Goal: Task Accomplishment & Management: Complete application form

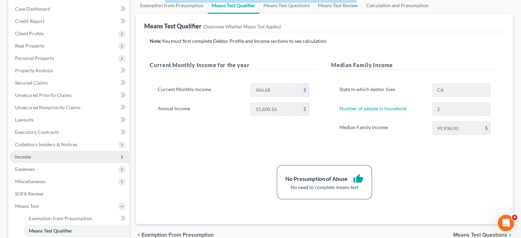
click at [27, 154] on span "Income" at bounding box center [23, 157] width 16 height 6
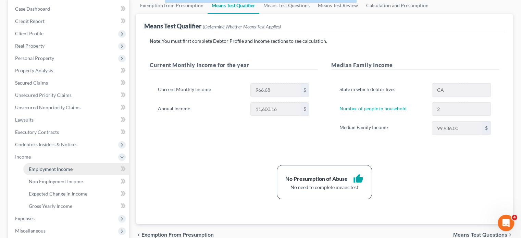
click at [47, 168] on span "Employment Income" at bounding box center [51, 169] width 44 height 6
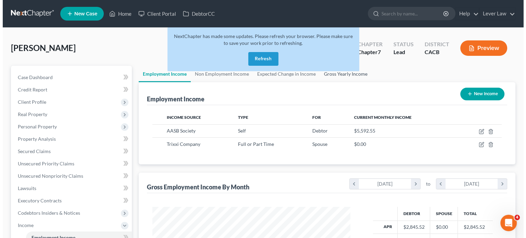
scroll to position [122, 211]
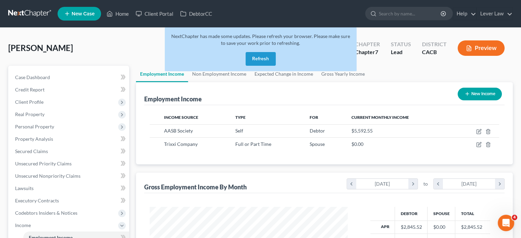
drag, startPoint x: 310, startPoint y: 153, endPoint x: 321, endPoint y: 153, distance: 10.3
click at [310, 153] on div "Income Source Type For Current Monthly Income AASB Society Self Debtor $5,592.5…" at bounding box center [324, 134] width 360 height 59
click at [479, 144] on icon "button" at bounding box center [478, 144] width 5 height 5
select select "0"
select select "4"
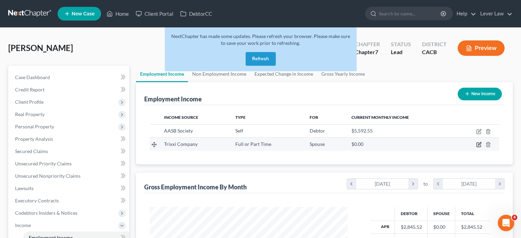
select select "0"
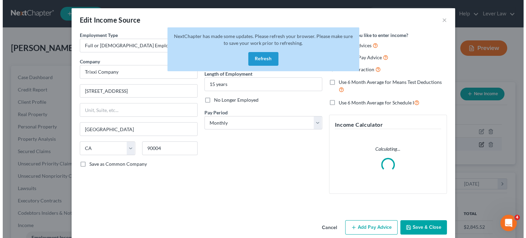
scroll to position [122, 214]
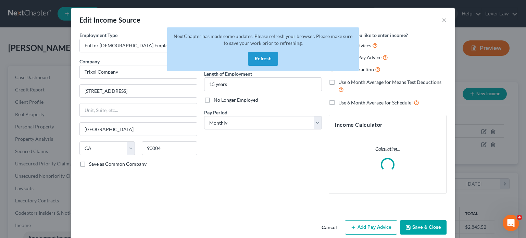
click at [268, 59] on button "Refresh" at bounding box center [263, 59] width 30 height 14
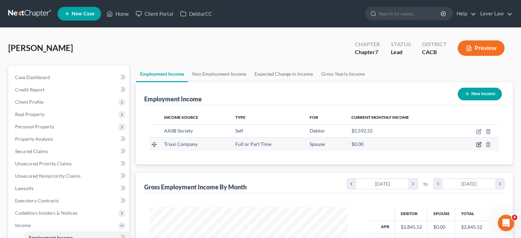
click at [479, 145] on icon "button" at bounding box center [478, 144] width 5 height 5
select select "0"
select select "4"
select select "0"
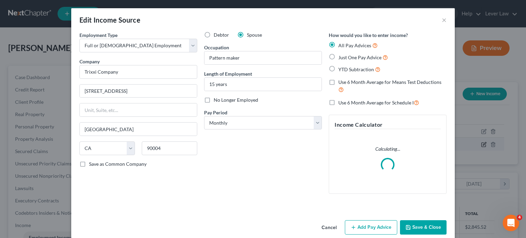
scroll to position [122, 214]
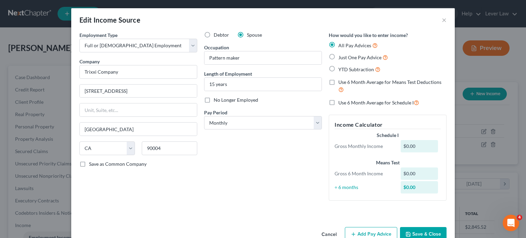
click at [348, 69] on span "YTD Subtraction" at bounding box center [356, 69] width 36 height 6
click at [346, 69] on input "YTD Subtraction" at bounding box center [343, 67] width 4 height 4
radio input "true"
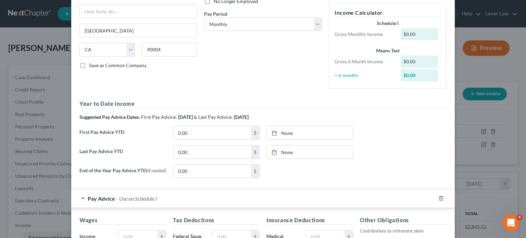
scroll to position [103, 0]
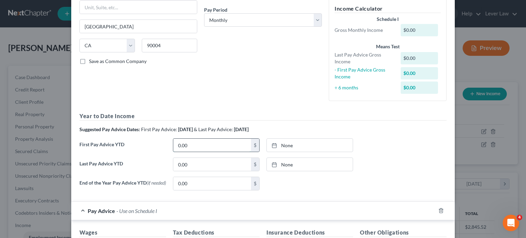
click at [203, 148] on input "0.00" at bounding box center [212, 145] width 78 height 13
type input "29,166.69"
click at [303, 151] on div "None close Date Time chevron_left October 2025 chevron_right Su M Tu W Th F Sa …" at bounding box center [310, 145] width 87 height 14
click at [305, 144] on link "None" at bounding box center [310, 145] width 86 height 13
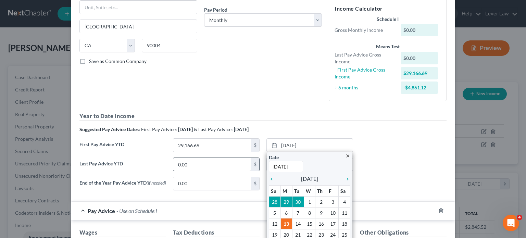
type input "4/4/2025"
click at [236, 162] on div "0.00 $" at bounding box center [216, 165] width 87 height 14
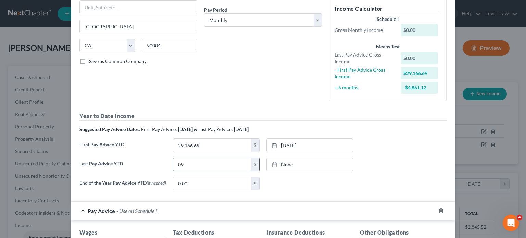
type input "0"
type input "75,000.06"
click at [287, 163] on link "None" at bounding box center [310, 164] width 86 height 13
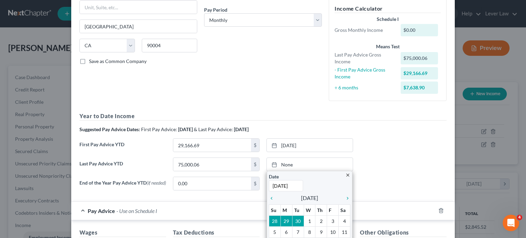
type input "9/19/2025"
click at [393, 179] on div "End of the Year Pay Advice YTD (if needed) 0.00 $ None close Date Time chevron_…" at bounding box center [263, 186] width 374 height 19
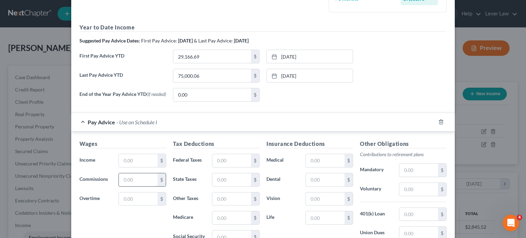
scroll to position [206, 0]
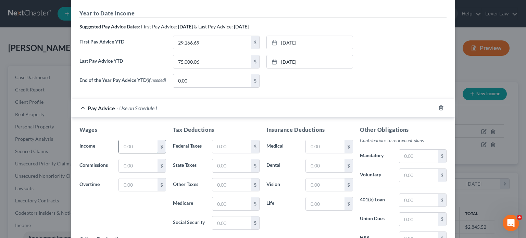
click at [138, 150] on input "text" at bounding box center [138, 146] width 39 height 13
type input "4,166.67"
click at [220, 142] on input "text" at bounding box center [231, 146] width 39 height 13
type input "365.64"
click at [223, 162] on input "text" at bounding box center [231, 165] width 39 height 13
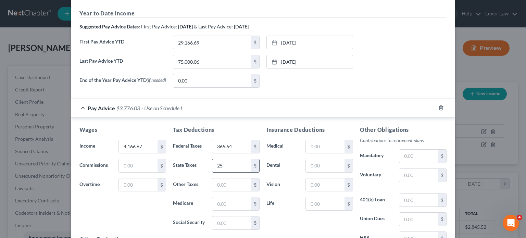
type input "2"
type input "118.43"
click at [221, 189] on input "text" at bounding box center [231, 184] width 39 height 13
type input "1"
type input "49.25"
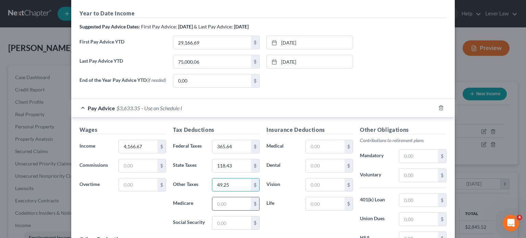
click at [231, 208] on input "text" at bounding box center [231, 203] width 39 height 13
type input "59.51"
click at [230, 224] on input "text" at bounding box center [231, 222] width 39 height 13
type input "254.46"
click at [311, 148] on input "text" at bounding box center [325, 146] width 39 height 13
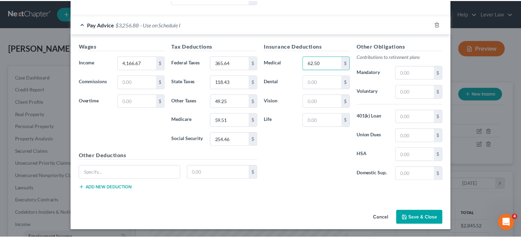
scroll to position [289, 0]
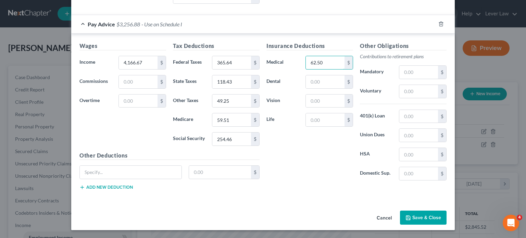
type input "62.50"
click at [408, 221] on button "Save & Close" at bounding box center [423, 218] width 47 height 14
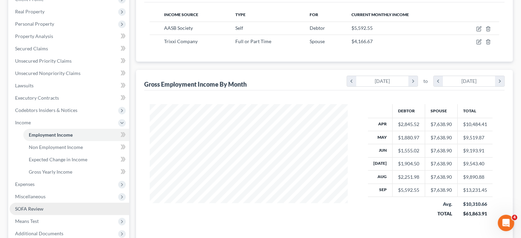
scroll to position [175, 0]
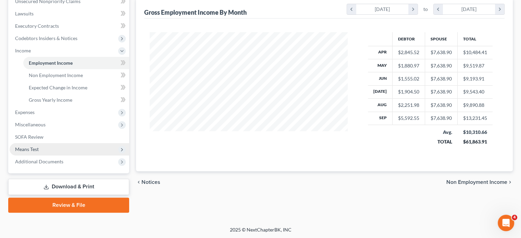
click at [44, 147] on span "Means Test" at bounding box center [70, 149] width 120 height 12
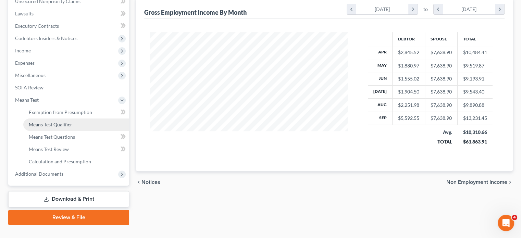
click at [62, 126] on span "Means Test Qualifier" at bounding box center [51, 125] width 44 height 6
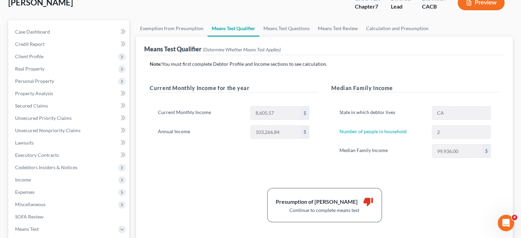
scroll to position [69, 0]
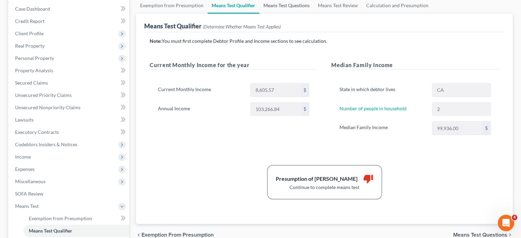
click at [276, 5] on link "Means Test Questions" at bounding box center [286, 5] width 54 height 16
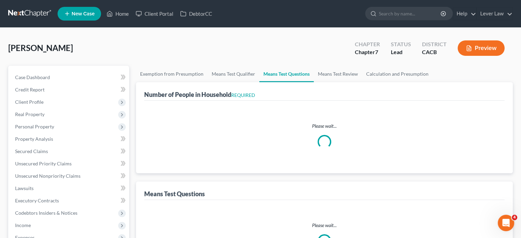
select select "0"
select select "60"
select select "0"
select select "60"
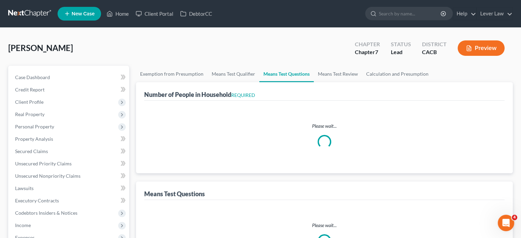
select select "60"
select select "3"
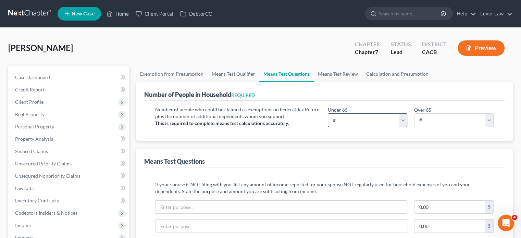
drag, startPoint x: 378, startPoint y: 129, endPoint x: 371, endPoint y: 124, distance: 8.6
click at [378, 128] on div "Under 65 # 0 1 2 3 4 5 6 7 8 9 10 Over 65 # 0 1 2 3 4 5 6 7 8 9 10" at bounding box center [410, 119] width 173 height 26
click at [370, 123] on select "# 0 1 2 3 4 5 6 7 8 9 10" at bounding box center [367, 120] width 79 height 14
select select "2"
click at [328, 113] on select "# 0 1 2 3 4 5 6 7 8 9 10" at bounding box center [367, 120] width 79 height 14
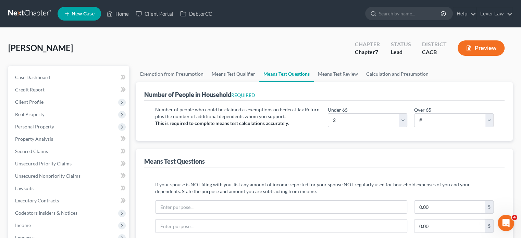
click at [418, 127] on div "Under 65 # 0 1 2 3 4 5 6 7 8 9 10 Over 65 # 0 1 2 3 4 5 6 7 8 9 10" at bounding box center [410, 119] width 173 height 26
click at [421, 128] on div "Under 65 # 0 1 2 3 4 5 6 7 8 9 10 Over 65 # 0 1 2 3 4 5 6 7 8 9 10" at bounding box center [410, 119] width 173 height 26
click at [424, 121] on select "# 0 1 2 3 4 5 6 7 8 9 10" at bounding box center [453, 120] width 79 height 14
select select "0"
click at [414, 113] on select "# 0 1 2 3 4 5 6 7 8 9 10" at bounding box center [453, 120] width 79 height 14
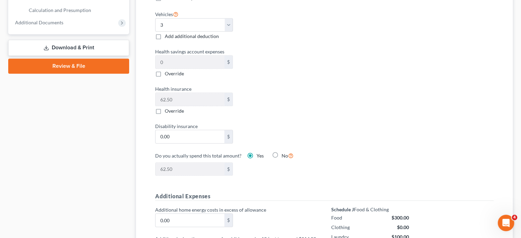
scroll to position [240, 0]
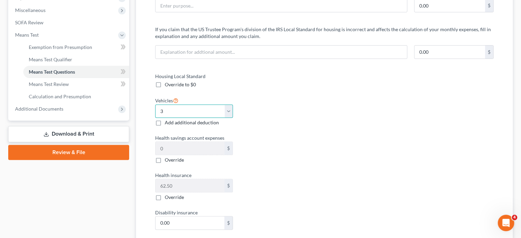
click at [186, 113] on select "Select 0 1 2 3 4 5" at bounding box center [194, 111] width 78 height 14
select select "2"
click at [155, 104] on select "Select 0 1 2 3 4 5" at bounding box center [194, 111] width 78 height 14
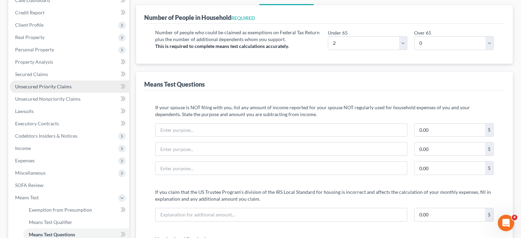
scroll to position [69, 0]
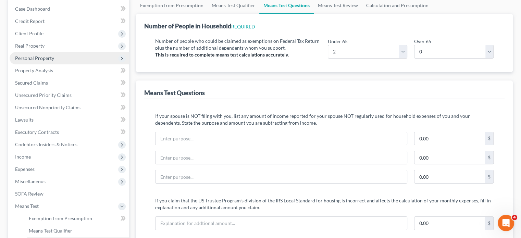
click at [40, 58] on span "Personal Property" at bounding box center [34, 58] width 39 height 6
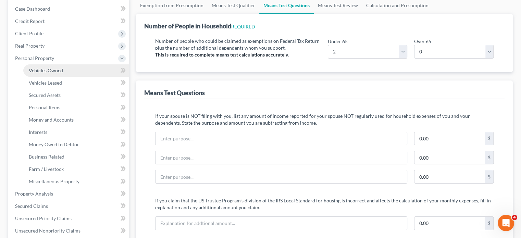
click at [43, 67] on link "Vehicles Owned" at bounding box center [76, 70] width 106 height 12
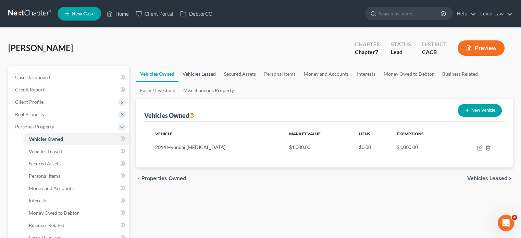
click at [218, 75] on link "Vehicles Leased" at bounding box center [198, 74] width 41 height 16
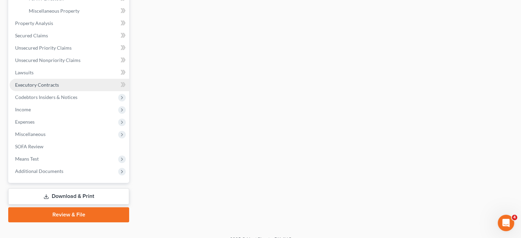
scroll to position [249, 0]
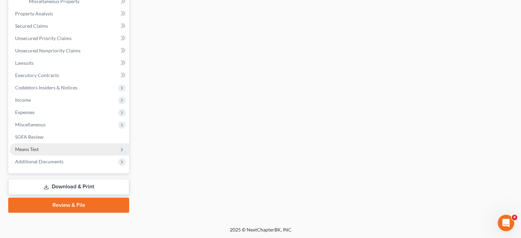
click at [40, 150] on span "Means Test" at bounding box center [70, 149] width 120 height 12
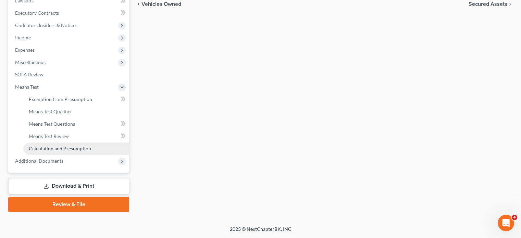
scroll to position [187, 0]
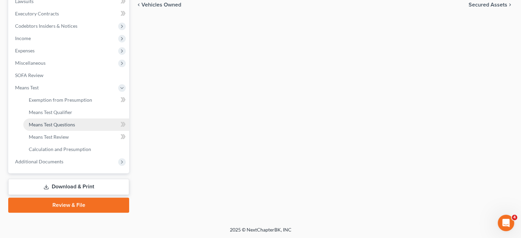
click at [49, 128] on link "Means Test Questions" at bounding box center [76, 125] width 106 height 12
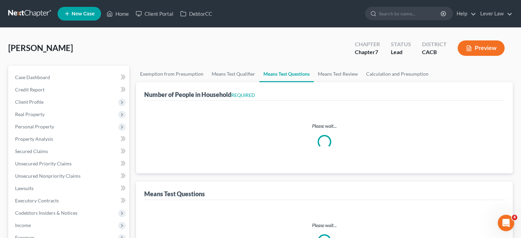
select select "0"
select select "60"
select select "0"
select select "60"
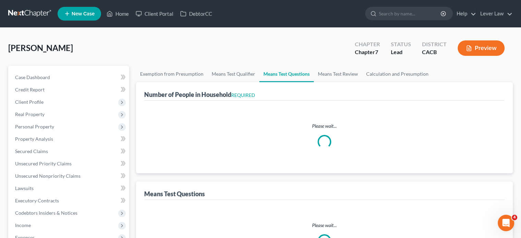
select select "60"
select select "2"
select select "0"
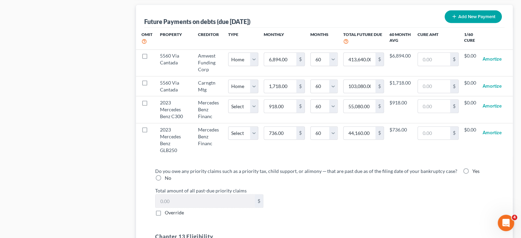
scroll to position [685, 0]
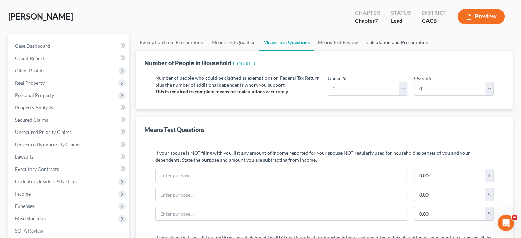
click at [403, 44] on link "Calculation and Presumption" at bounding box center [397, 42] width 71 height 16
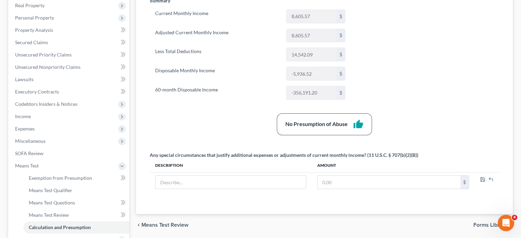
scroll to position [103, 0]
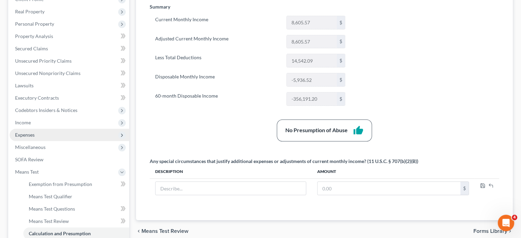
click at [49, 134] on span "Expenses" at bounding box center [70, 135] width 120 height 12
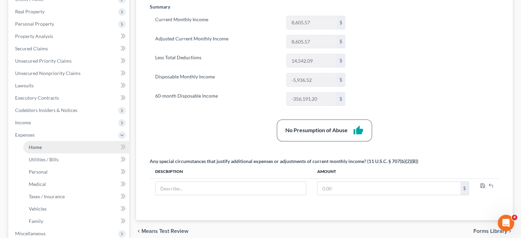
click at [44, 149] on link "Home" at bounding box center [76, 147] width 106 height 12
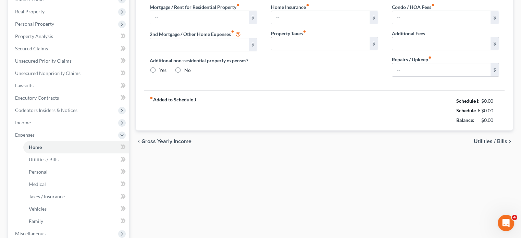
scroll to position [41, 0]
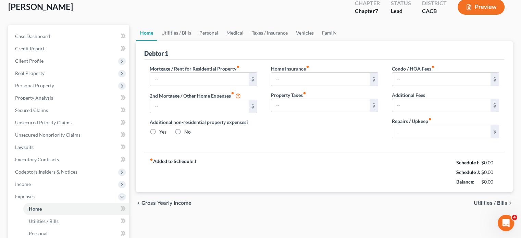
type input "6,726.03"
type input "1,718.31"
radio input "true"
type input "0.00"
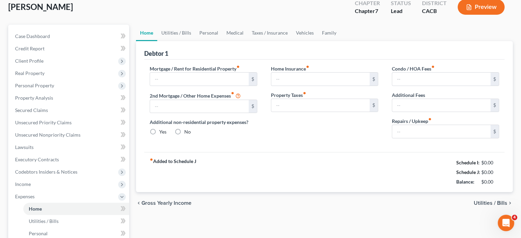
type input "0.00"
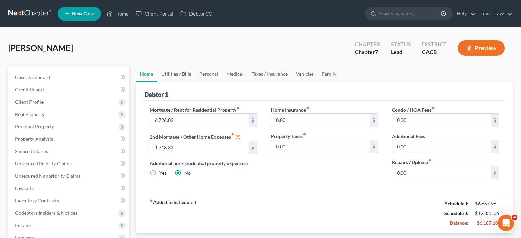
click at [186, 74] on link "Utilities / Bills" at bounding box center [176, 74] width 38 height 16
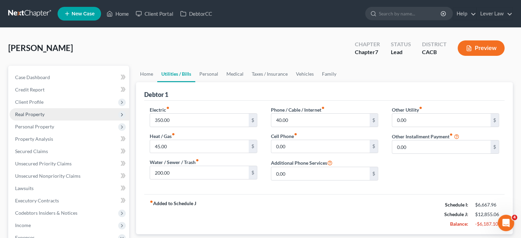
click at [53, 108] on span "Real Property" at bounding box center [70, 114] width 120 height 12
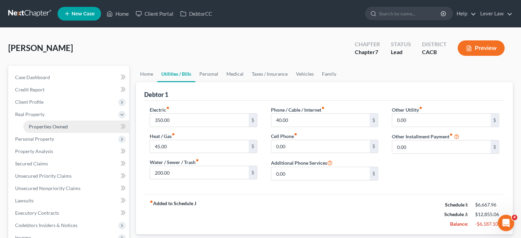
click at [68, 131] on link "Properties Owned" at bounding box center [76, 127] width 106 height 12
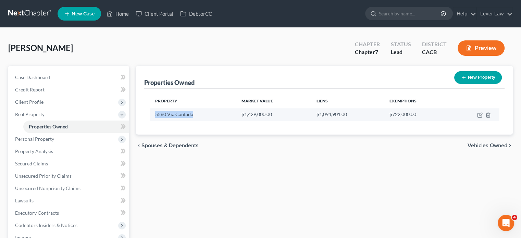
drag, startPoint x: 195, startPoint y: 115, endPoint x: 150, endPoint y: 119, distance: 45.1
click at [150, 119] on td "5560 Via Cantada" at bounding box center [193, 114] width 86 height 13
copy td "5560 Via Cantada"
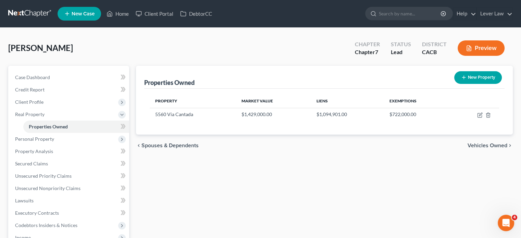
click at [131, 63] on div "Shin, Sang Upgraded Chapter Chapter 7 Status Lead District CACB Preview" at bounding box center [260, 51] width 505 height 30
click at [22, 9] on link at bounding box center [30, 14] width 44 height 12
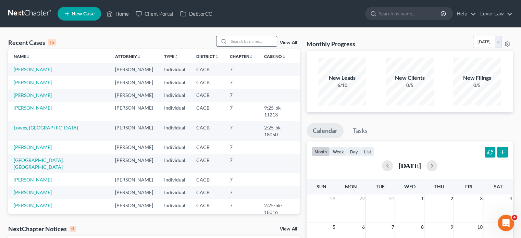
click at [237, 39] on input "search" at bounding box center [253, 41] width 48 height 10
type input "hernandez"
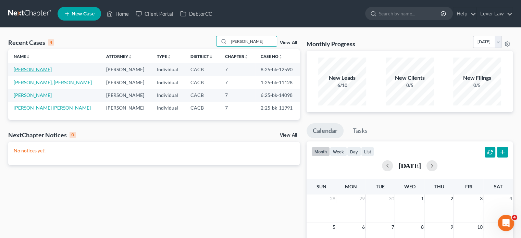
click at [26, 70] on link "Hernandez, Jessica" at bounding box center [33, 69] width 38 height 6
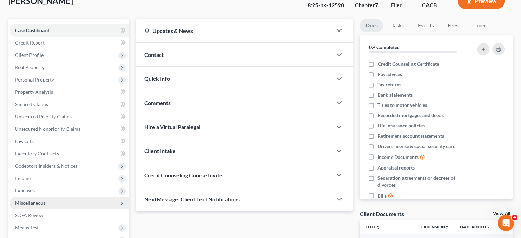
scroll to position [69, 0]
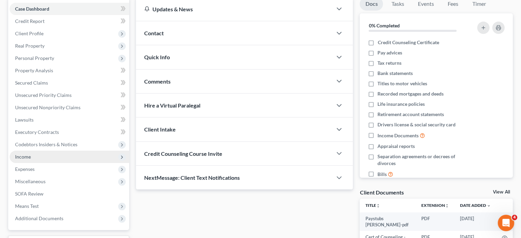
click at [29, 160] on span "Income" at bounding box center [70, 157] width 120 height 12
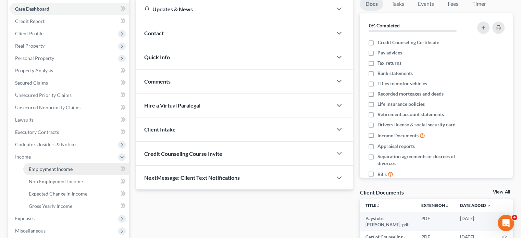
click at [75, 169] on link "Employment Income" at bounding box center [76, 169] width 106 height 12
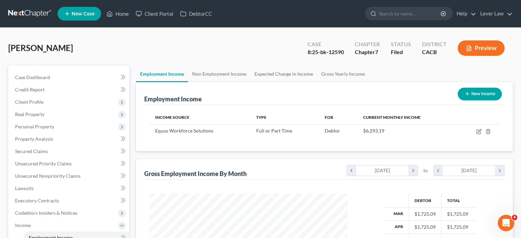
scroll to position [122, 211]
click at [203, 76] on link "Non Employment Income" at bounding box center [219, 74] width 62 height 16
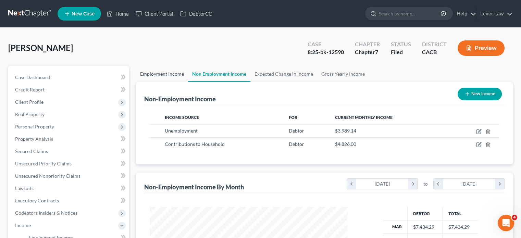
scroll to position [122, 211]
click at [173, 75] on link "Employment Income" at bounding box center [162, 74] width 52 height 16
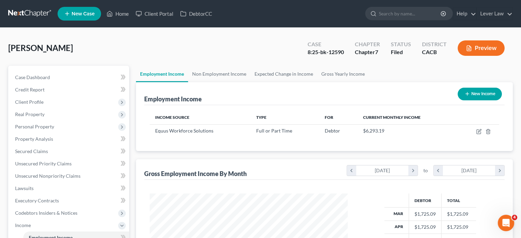
scroll to position [122, 211]
click at [233, 79] on link "Non Employment Income" at bounding box center [219, 74] width 62 height 16
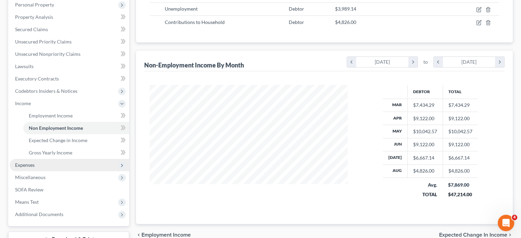
scroll to position [171, 0]
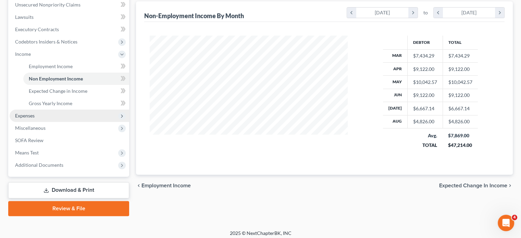
click at [41, 114] on span "Expenses" at bounding box center [70, 116] width 120 height 12
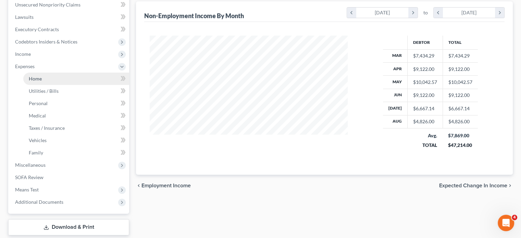
click at [49, 76] on link "Home" at bounding box center [76, 79] width 106 height 12
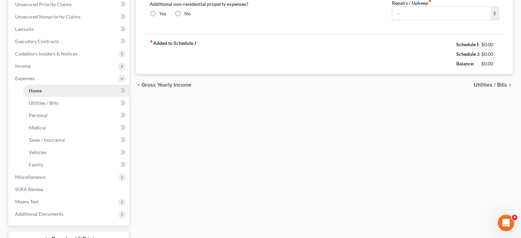
type input "3,600.00"
type input "0.00"
radio input "true"
type input "0.00"
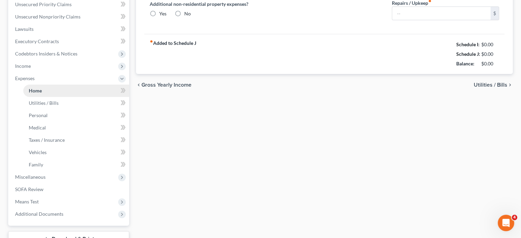
type input "0.00"
type input "100.00"
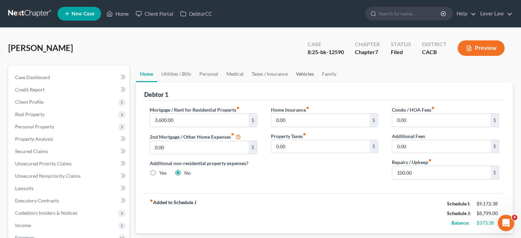
click at [314, 75] on link "Vehicles" at bounding box center [305, 74] width 26 height 16
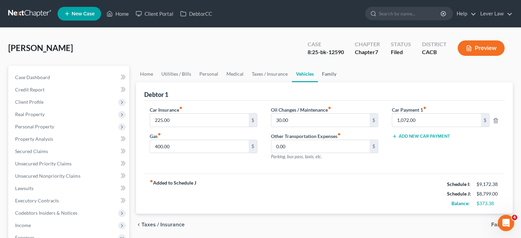
click at [322, 74] on link "Family" at bounding box center [329, 74] width 23 height 16
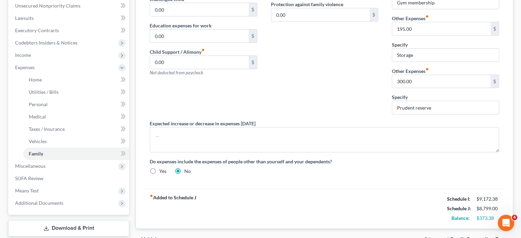
scroll to position [171, 0]
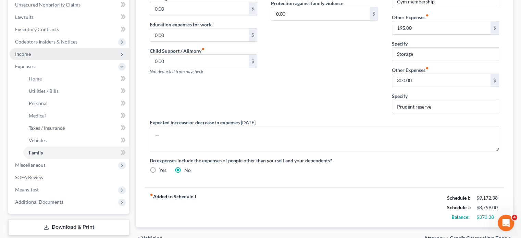
click at [32, 54] on span "Income" at bounding box center [70, 54] width 120 height 12
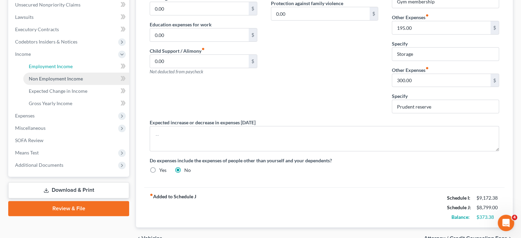
click at [75, 66] on link "Employment Income" at bounding box center [76, 66] width 106 height 12
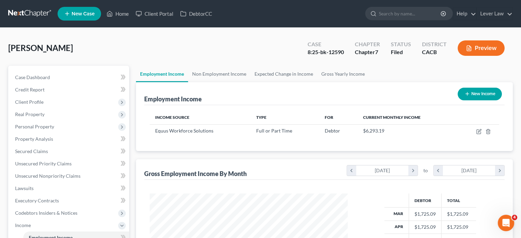
scroll to position [122, 211]
click at [72, 178] on span "Unsecured Nonpriority Claims" at bounding box center [47, 176] width 65 height 6
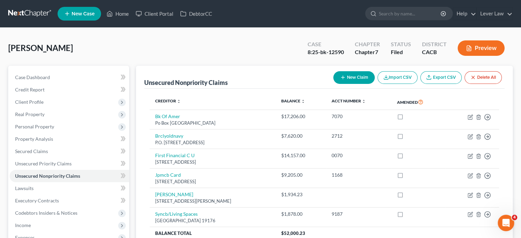
click at [20, 11] on link at bounding box center [30, 14] width 44 height 12
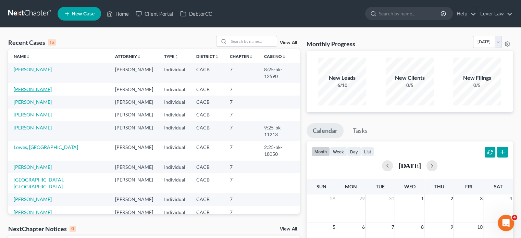
click at [25, 86] on link "[PERSON_NAME]" at bounding box center [33, 89] width 38 height 6
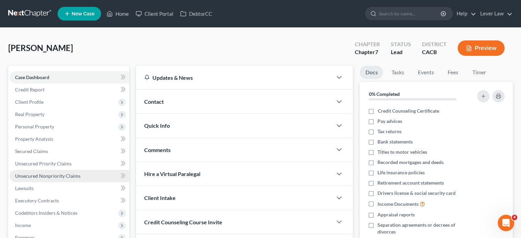
click at [60, 175] on span "Unsecured Nonpriority Claims" at bounding box center [47, 176] width 65 height 6
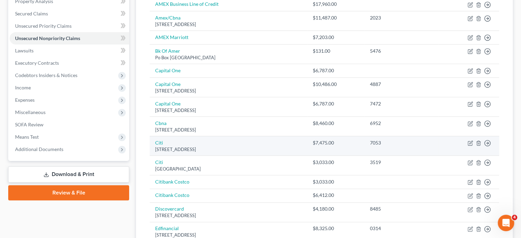
scroll to position [137, 0]
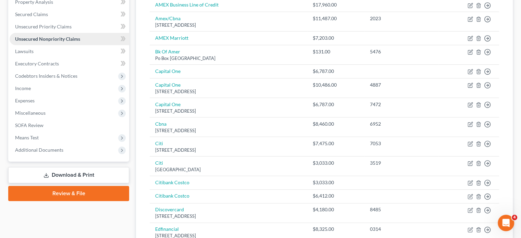
click at [57, 40] on span "Unsecured Nonpriority Claims" at bounding box center [47, 39] width 65 height 6
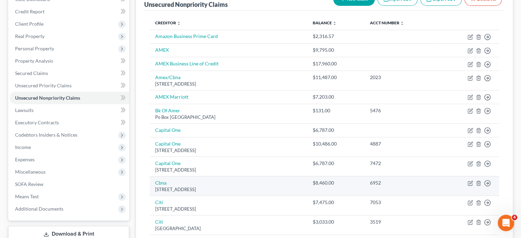
scroll to position [34, 0]
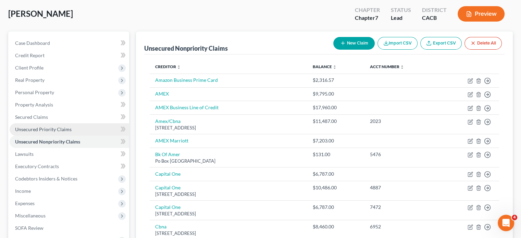
click at [40, 133] on link "Unsecured Priority Claims" at bounding box center [70, 129] width 120 height 12
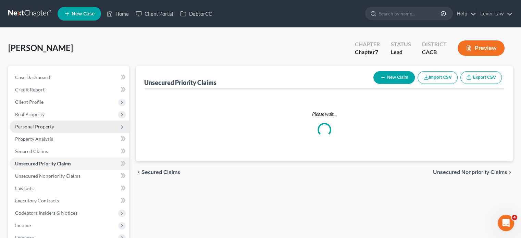
drag, startPoint x: 38, startPoint y: 122, endPoint x: 41, endPoint y: 126, distance: 5.1
click at [38, 122] on span "Personal Property" at bounding box center [70, 127] width 120 height 12
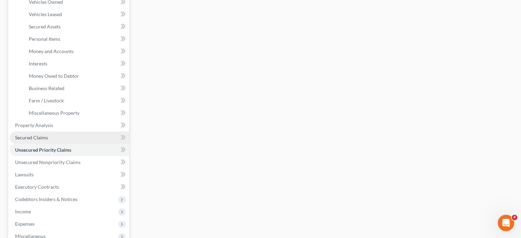
click at [31, 140] on span "Secured Claims" at bounding box center [31, 138] width 33 height 6
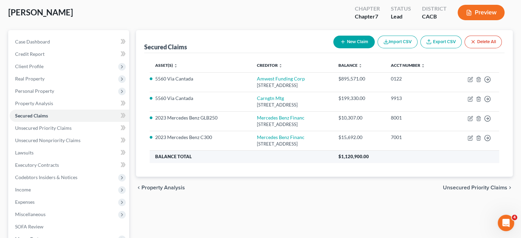
scroll to position [34, 0]
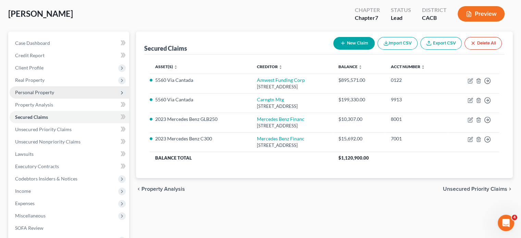
click at [37, 93] on span "Personal Property" at bounding box center [34, 92] width 39 height 6
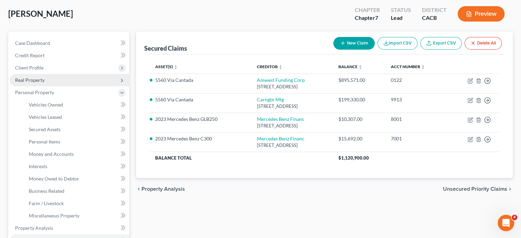
click at [36, 81] on span "Real Property" at bounding box center [29, 80] width 29 height 6
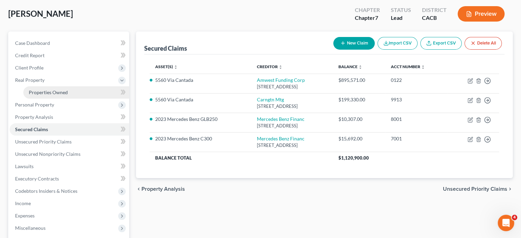
click at [36, 87] on link "Properties Owned" at bounding box center [76, 92] width 106 height 12
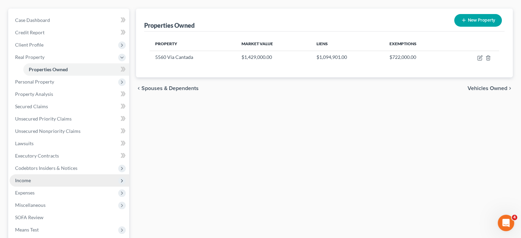
scroll to position [69, 0]
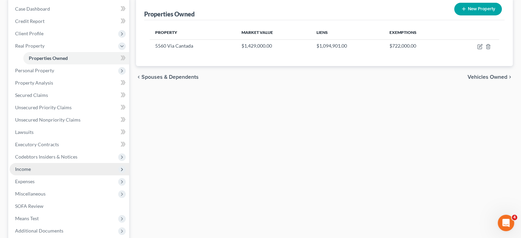
click at [28, 168] on span "Income" at bounding box center [23, 169] width 16 height 6
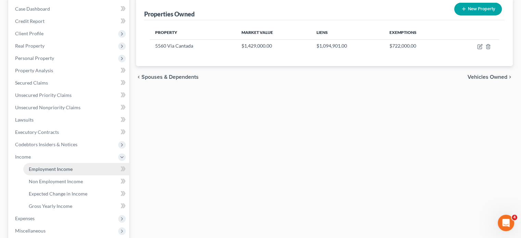
click at [58, 166] on span "Employment Income" at bounding box center [51, 169] width 44 height 6
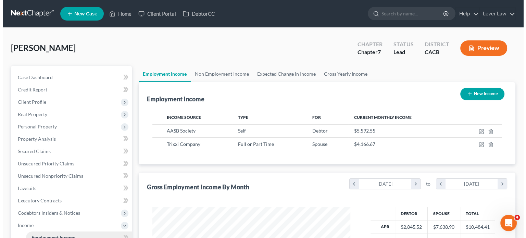
scroll to position [122, 211]
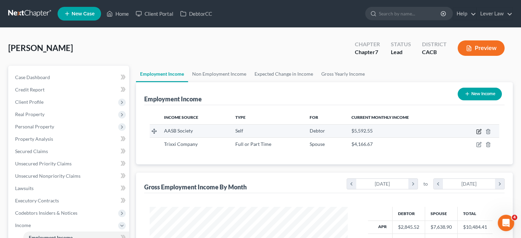
click at [479, 130] on icon "button" at bounding box center [479, 130] width 3 height 3
select select "1"
select select "4"
select select "0"
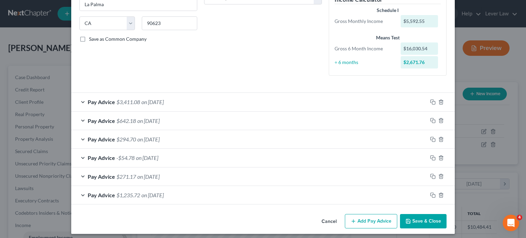
scroll to position [128, 0]
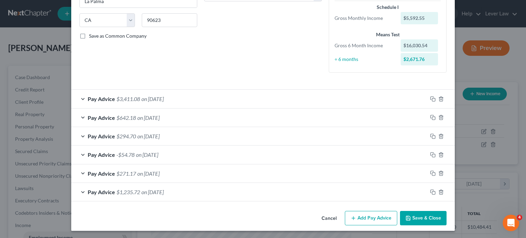
click at [224, 102] on div "Pay Advice $3,411.08 on 09/30/2025" at bounding box center [249, 99] width 356 height 18
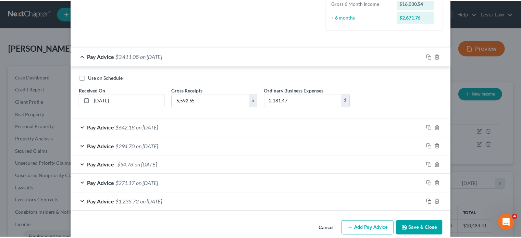
scroll to position [181, 0]
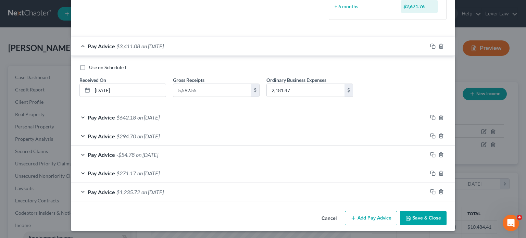
click at [414, 218] on button "Save & Close" at bounding box center [423, 218] width 47 height 14
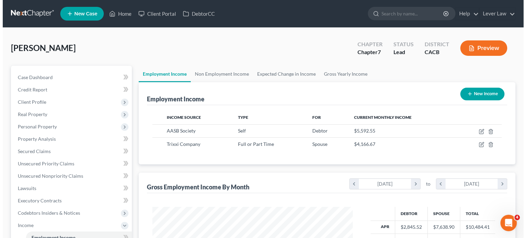
scroll to position [342440, 342350]
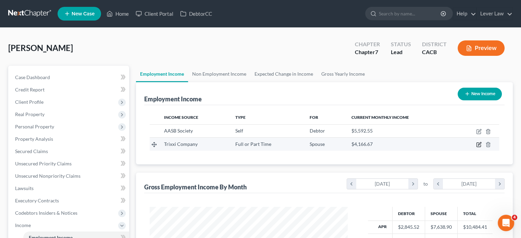
click at [478, 145] on icon "button" at bounding box center [479, 144] width 3 height 3
select select "0"
select select "4"
select select "0"
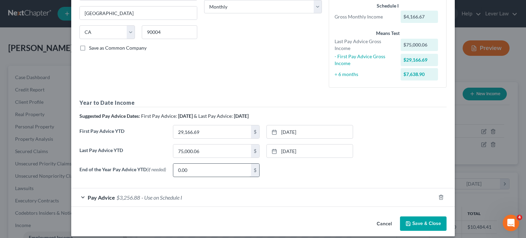
scroll to position [123, 0]
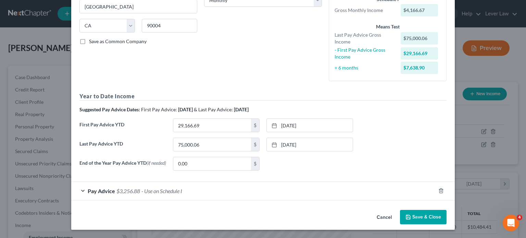
click at [195, 189] on div "Pay Advice $3,256.88 - Use on Schedule I" at bounding box center [253, 191] width 364 height 18
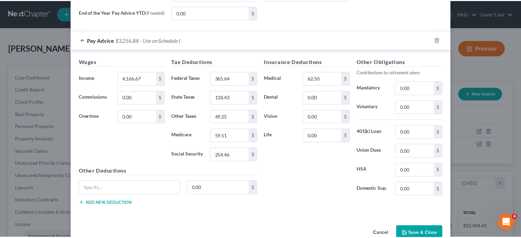
scroll to position [289, 0]
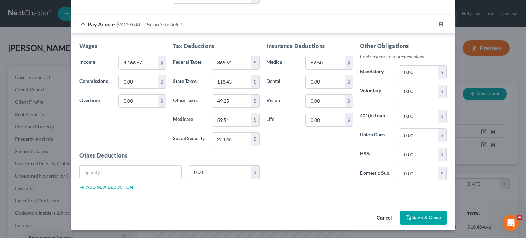
click at [434, 222] on button "Save & Close" at bounding box center [423, 218] width 47 height 14
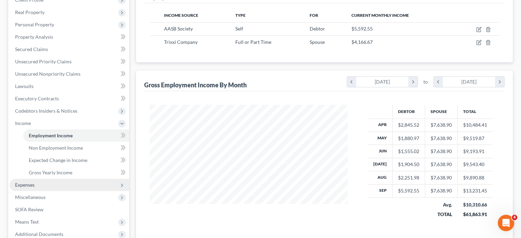
scroll to position [103, 0]
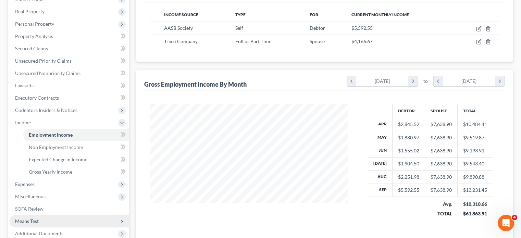
drag, startPoint x: 30, startPoint y: 221, endPoint x: 34, endPoint y: 221, distance: 4.2
click at [30, 221] on span "Means Test" at bounding box center [27, 221] width 24 height 6
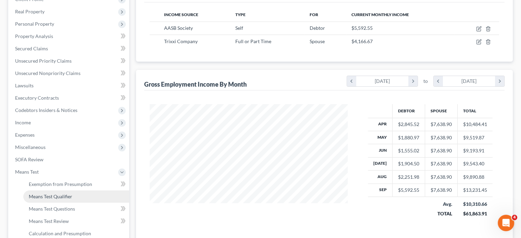
click at [59, 198] on span "Means Test Qualifier" at bounding box center [51, 197] width 44 height 6
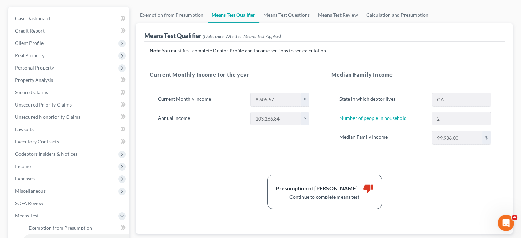
scroll to position [69, 0]
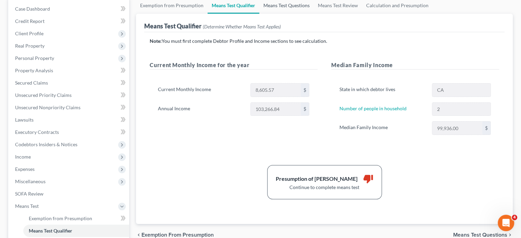
click at [289, 7] on link "Means Test Questions" at bounding box center [286, 5] width 54 height 16
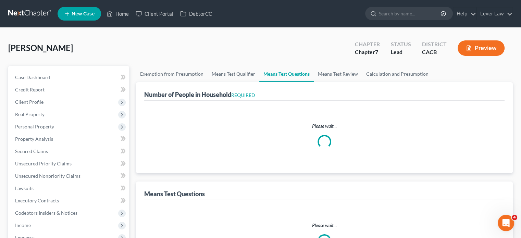
select select "0"
select select "60"
select select "0"
select select "60"
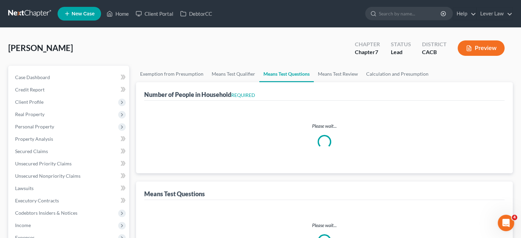
select select "60"
select select "2"
select select "0"
select select "2"
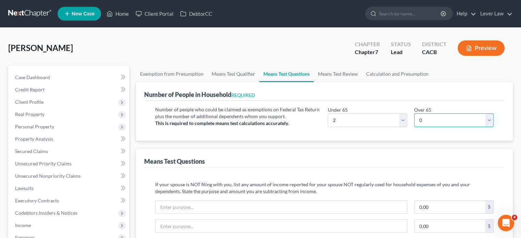
drag, startPoint x: 469, startPoint y: 124, endPoint x: 442, endPoint y: 117, distance: 27.7
click at [469, 124] on select "# 0 1 2 3 4 5 6 7 8 9 10" at bounding box center [453, 120] width 79 height 14
select select "1"
click at [414, 113] on select "# 0 1 2 3 4 5 6 7 8 9 10" at bounding box center [453, 120] width 79 height 14
click at [348, 121] on select "# 0 1 2 3 4 5 6 7 8 9 10" at bounding box center [367, 120] width 79 height 14
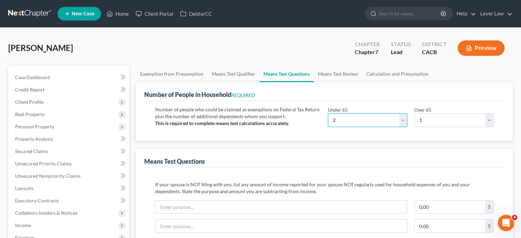
select select "1"
click at [328, 113] on select "# 0 1 2 3 4 5 6 7 8 9 10" at bounding box center [367, 120] width 79 height 14
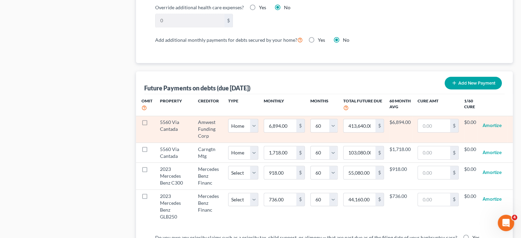
scroll to position [651, 0]
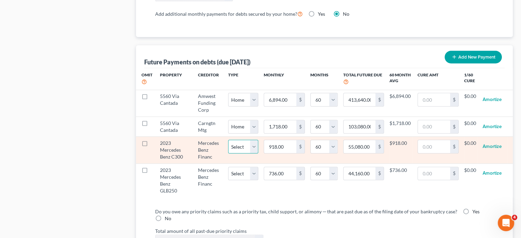
drag, startPoint x: 250, startPoint y: 149, endPoint x: 246, endPoint y: 150, distance: 3.6
click at [250, 149] on select "Select Home Vehicle Other" at bounding box center [243, 147] width 30 height 14
select select "1"
click at [228, 140] on select "Select Home Vehicle Other" at bounding box center [243, 147] width 30 height 14
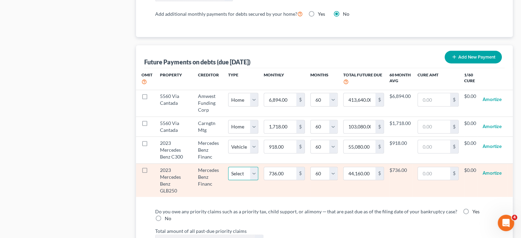
click at [241, 171] on select "Select Home Vehicle Other" at bounding box center [243, 174] width 30 height 14
select select "1"
click at [228, 167] on select "Select Home Vehicle Other" at bounding box center [243, 174] width 30 height 14
select select "1"
select select "60"
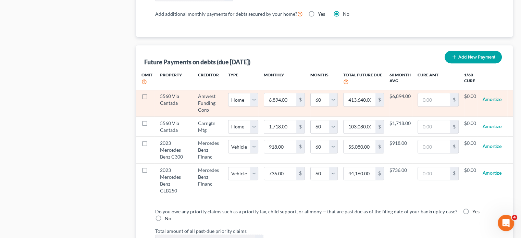
select select "1"
select select "60"
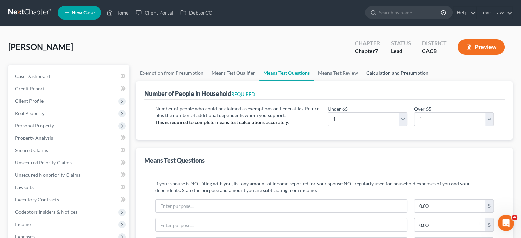
scroll to position [0, 0]
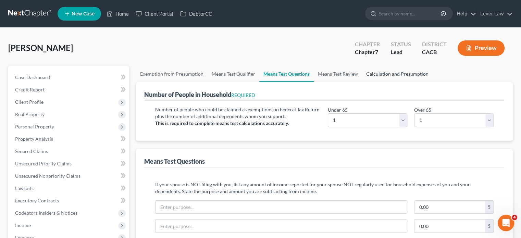
click at [395, 76] on link "Calculation and Presumption" at bounding box center [397, 74] width 71 height 16
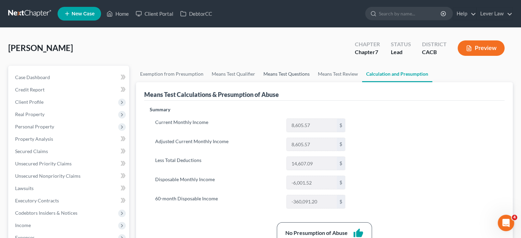
click at [283, 74] on link "Means Test Questions" at bounding box center [286, 74] width 54 height 16
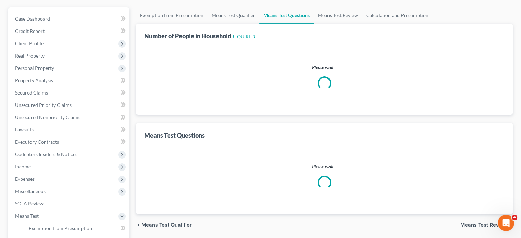
select select "0"
select select "60"
select select "0"
select select "60"
select select "1"
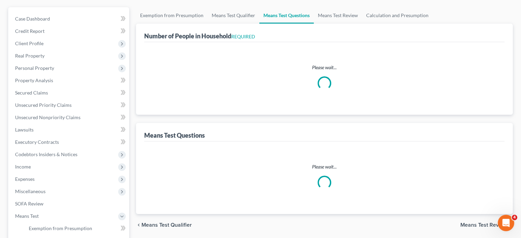
select select "60"
select select "1"
select select "60"
select select "1"
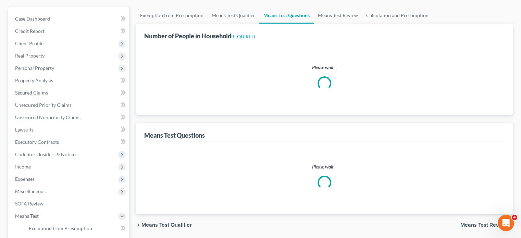
select select "2"
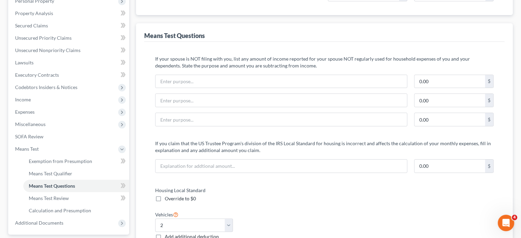
scroll to position [34, 0]
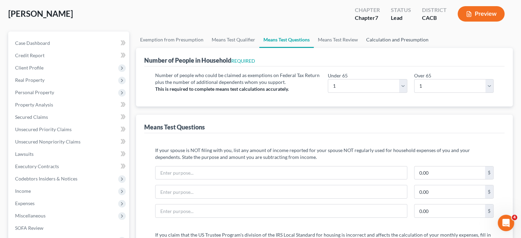
click at [388, 40] on link "Calculation and Presumption" at bounding box center [397, 40] width 71 height 16
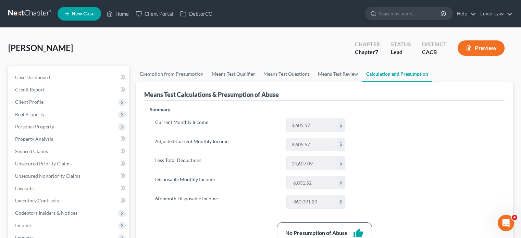
drag, startPoint x: 227, startPoint y: 36, endPoint x: 232, endPoint y: 40, distance: 5.8
click at [228, 37] on div "Shin, Sang Upgraded Chapter Chapter 7 Status Lead District CACB Preview" at bounding box center [260, 51] width 505 height 30
click at [245, 77] on link "Means Test Qualifier" at bounding box center [234, 74] width 52 height 16
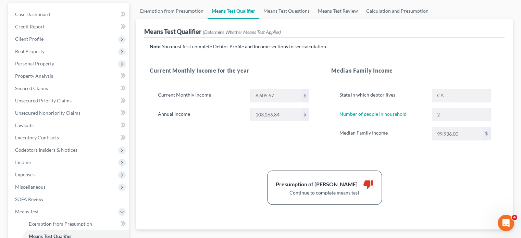
scroll to position [69, 0]
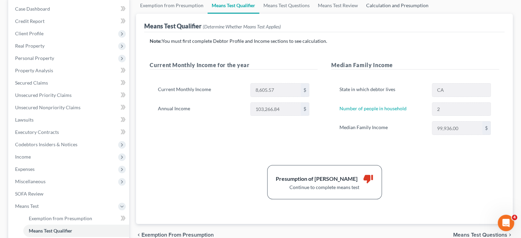
click at [404, 8] on link "Calculation and Presumption" at bounding box center [397, 5] width 71 height 16
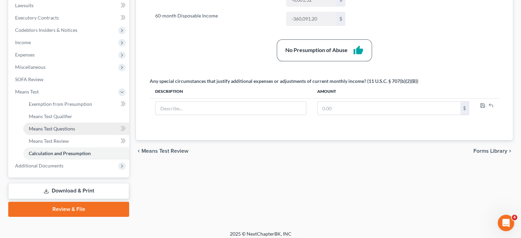
scroll to position [187, 0]
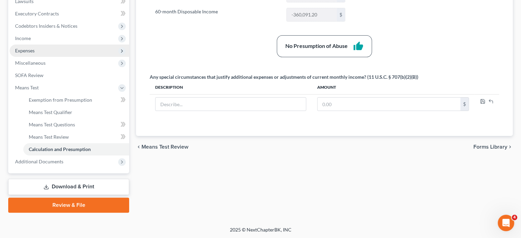
click at [34, 52] on span "Expenses" at bounding box center [25, 51] width 20 height 6
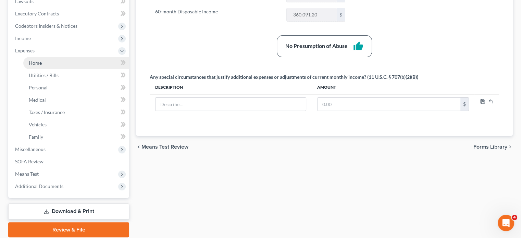
click at [60, 63] on link "Home" at bounding box center [76, 63] width 106 height 12
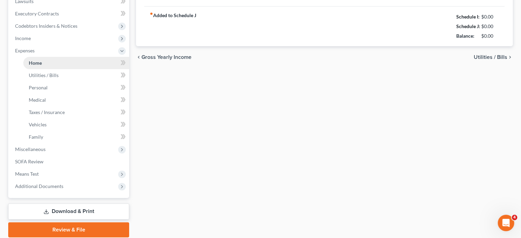
type input "6,726.03"
type input "1,718.31"
radio input "true"
type input "0.00"
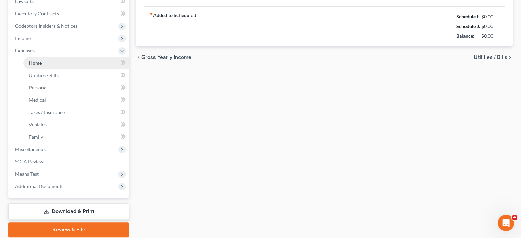
type input "0.00"
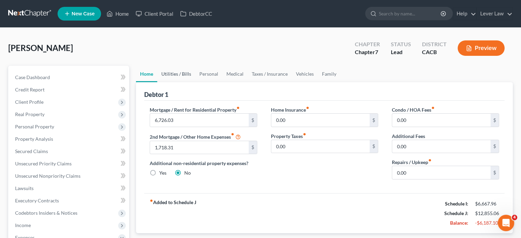
click at [181, 77] on link "Utilities / Bills" at bounding box center [176, 74] width 38 height 16
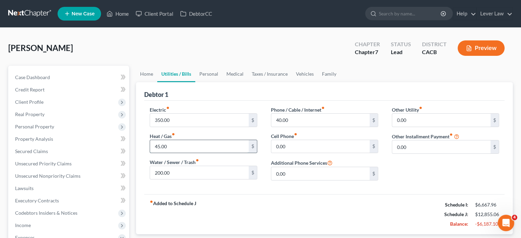
click at [190, 150] on input "45.00" at bounding box center [199, 146] width 98 height 13
type input "50"
click at [210, 196] on div "fiber_manual_record Added to Schedule J Schedule I: $6,667.96 Schedule J: $12,8…" at bounding box center [324, 214] width 360 height 40
click at [318, 150] on input "0.00" at bounding box center [320, 146] width 98 height 13
type input "200"
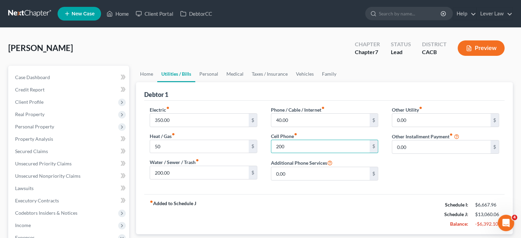
drag, startPoint x: 411, startPoint y: 174, endPoint x: 391, endPoint y: 165, distance: 21.8
click at [411, 174] on div "Other Utility fiber_manual_record 0.00 $ Other Installment Payment fiber_manual…" at bounding box center [445, 146] width 121 height 80
click at [216, 74] on link "Personal" at bounding box center [208, 74] width 27 height 16
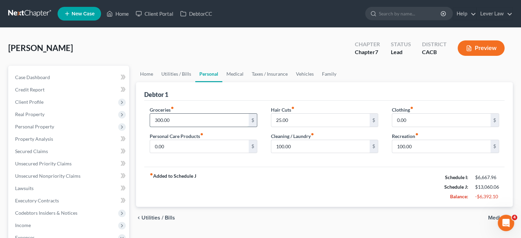
click at [182, 121] on input "300.00" at bounding box center [199, 120] width 98 height 13
type input "600"
click at [170, 148] on input "0.00" at bounding box center [199, 146] width 98 height 13
type input "100"
drag, startPoint x: 347, startPoint y: 190, endPoint x: 341, endPoint y: 189, distance: 6.3
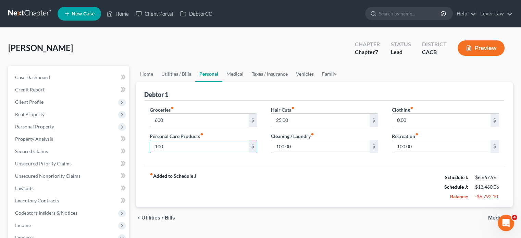
click at [347, 190] on div "fiber_manual_record Added to Schedule J Schedule I: $6,667.96 Schedule J: $13,4…" at bounding box center [324, 187] width 360 height 40
click at [236, 76] on link "Medical" at bounding box center [234, 74] width 25 height 16
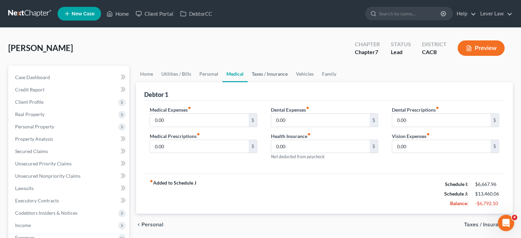
click at [271, 74] on link "Taxes / Insurance" at bounding box center [270, 74] width 44 height 16
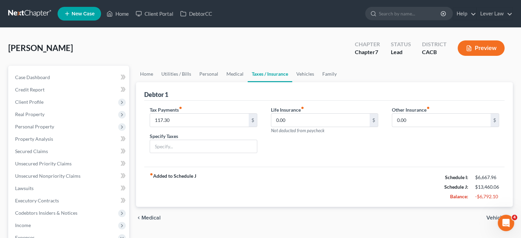
scroll to position [34, 0]
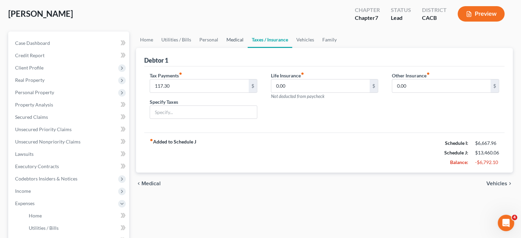
click at [231, 39] on link "Medical" at bounding box center [234, 40] width 25 height 16
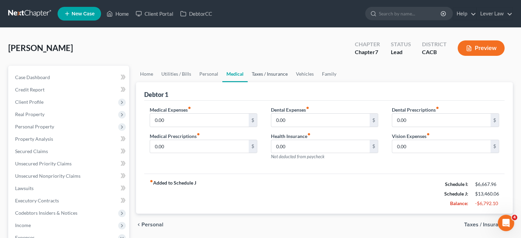
click at [270, 74] on link "Taxes / Insurance" at bounding box center [270, 74] width 44 height 16
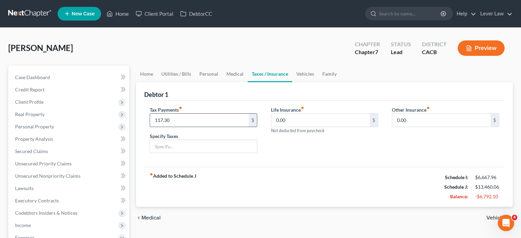
click at [179, 120] on input "117.30" at bounding box center [199, 120] width 98 height 13
click at [180, 144] on input "text" at bounding box center [203, 146] width 107 height 13
click at [185, 120] on input "117.30" at bounding box center [199, 120] width 98 height 13
click at [290, 138] on div "Life Insurance fiber_manual_record 0.00 $ Not deducted from paycheck" at bounding box center [324, 132] width 121 height 53
click at [303, 76] on link "Vehicles" at bounding box center [305, 74] width 26 height 16
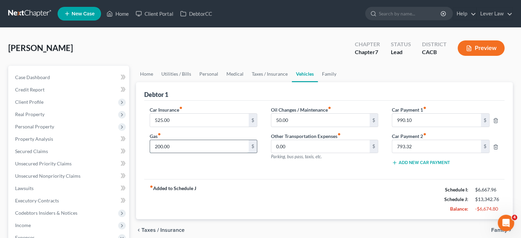
click at [186, 147] on input "200.00" at bounding box center [199, 146] width 98 height 13
click at [326, 74] on link "Family" at bounding box center [329, 74] width 23 height 16
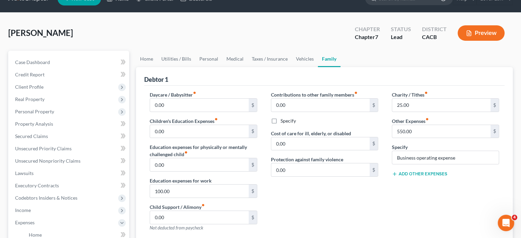
scroll to position [34, 0]
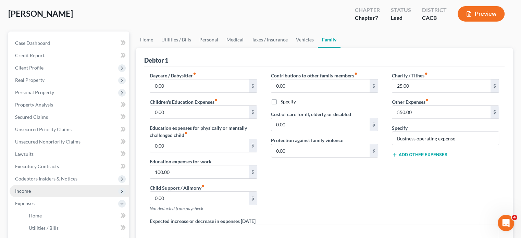
click at [39, 189] on span "Income" at bounding box center [70, 191] width 120 height 12
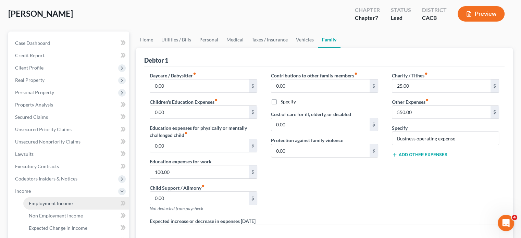
click at [40, 201] on span "Employment Income" at bounding box center [51, 203] width 44 height 6
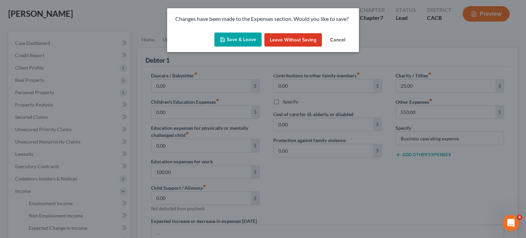
click at [237, 38] on button "Save & Leave" at bounding box center [237, 40] width 47 height 14
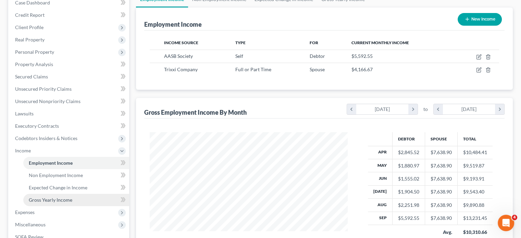
scroll to position [103, 0]
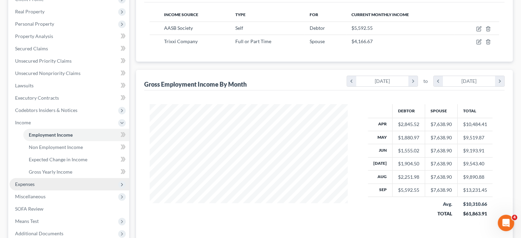
click at [34, 187] on span "Expenses" at bounding box center [70, 184] width 120 height 12
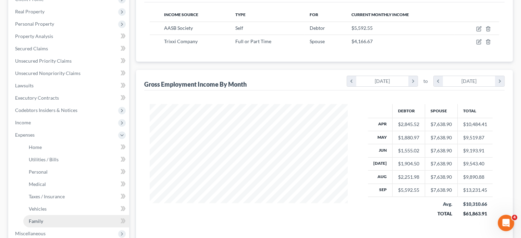
drag, startPoint x: 42, startPoint y: 223, endPoint x: 57, endPoint y: 215, distance: 16.7
click at [42, 222] on span "Family" at bounding box center [36, 221] width 14 height 6
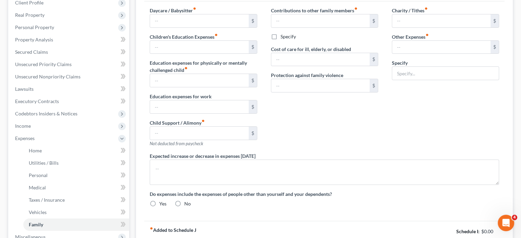
type input "0.00"
type input "100.00"
type input "0.00"
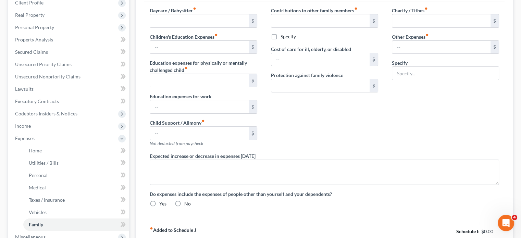
type input "0.00"
type input "25.00"
type input "550.00"
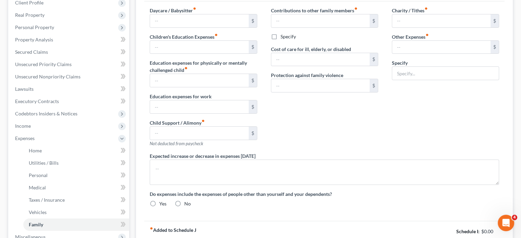
type input "Business operating expense"
radio input "true"
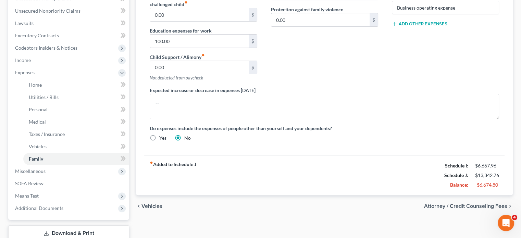
scroll to position [171, 0]
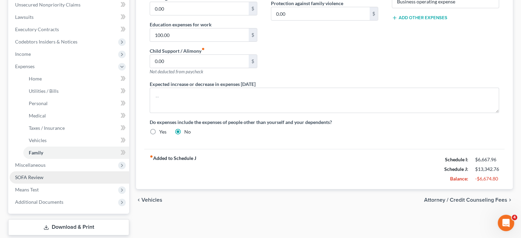
click at [23, 172] on link "SOFA Review" at bounding box center [70, 177] width 120 height 12
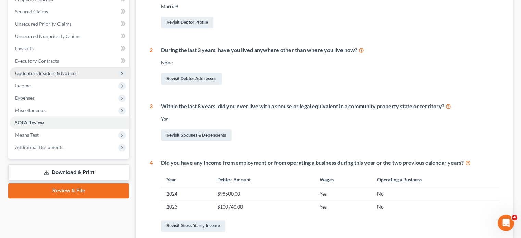
scroll to position [137, 0]
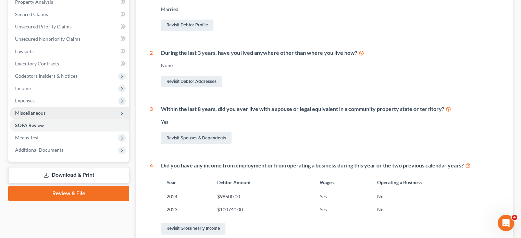
click at [27, 116] on span "Miscellaneous" at bounding box center [70, 113] width 120 height 12
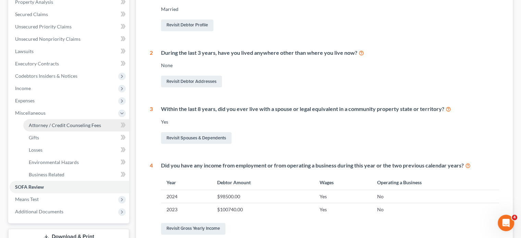
click at [65, 123] on span "Attorney / Credit Counseling Fees" at bounding box center [65, 125] width 72 height 6
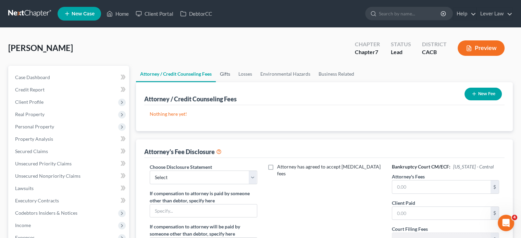
click at [228, 73] on link "Gifts" at bounding box center [225, 74] width 18 height 16
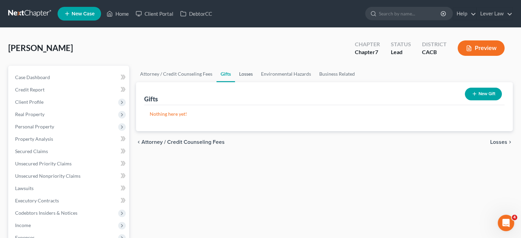
click at [245, 77] on link "Losses" at bounding box center [246, 74] width 22 height 16
click at [344, 77] on link "Business Related" at bounding box center [337, 74] width 44 height 16
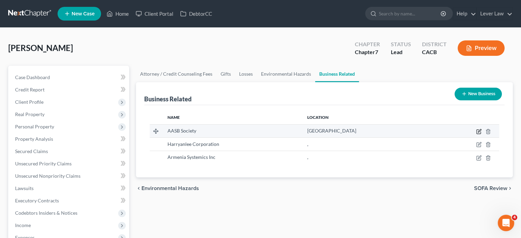
click at [477, 132] on icon "button" at bounding box center [479, 132] width 4 height 4
select select "officer"
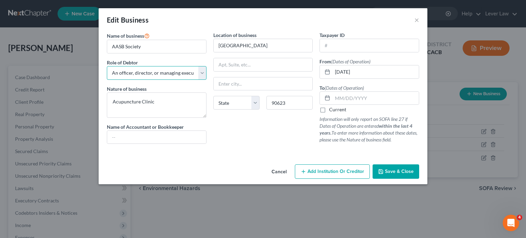
click at [200, 70] on select "Select A member of a limited liability company (LLC) or limited liability partn…" at bounding box center [157, 73] width 100 height 14
click at [107, 66] on select "Select A member of a limited liability company (LLC) or limited liability partn…" at bounding box center [157, 73] width 100 height 14
click at [255, 86] on input "text" at bounding box center [263, 83] width 99 height 13
type input "A"
type input "La Palma"
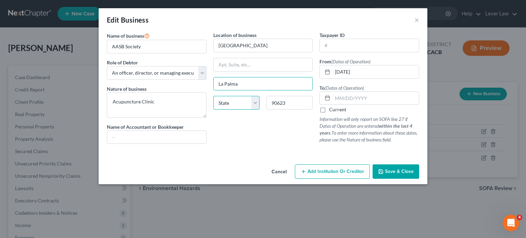
drag, startPoint x: 244, startPoint y: 104, endPoint x: 246, endPoint y: 99, distance: 5.0
click at [246, 99] on select "State AL AK AR AZ CA CO CT DE DC FL GA GU HI ID IL IN IA KS KY LA ME MD MA MI M…" at bounding box center [236, 103] width 46 height 14
select select "4"
click at [213, 96] on select "State AL AK AR AZ CA CO CT DE DC FL GA GU HI ID IL IN IA KS KY LA ME MD MA MI M…" at bounding box center [236, 103] width 46 height 14
click at [372, 46] on input "text" at bounding box center [369, 45] width 99 height 13
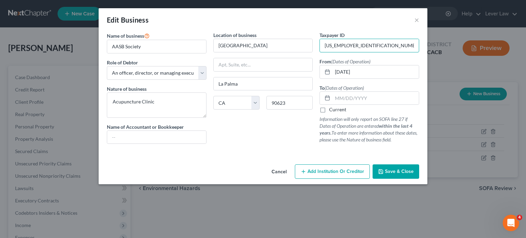
type input "87-3206888"
click at [338, 111] on label "Current" at bounding box center [337, 109] width 17 height 7
click at [336, 111] on input "Current" at bounding box center [334, 108] width 4 height 4
checkbox input "true"
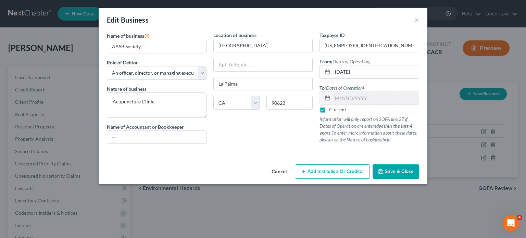
click at [408, 175] on button "Save & Close" at bounding box center [396, 171] width 47 height 14
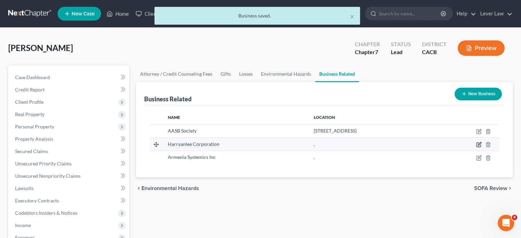
click at [479, 145] on icon "button" at bounding box center [478, 144] width 5 height 5
select select "officer"
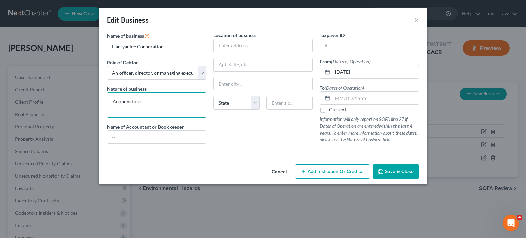
click at [182, 103] on textarea "Acupuncture" at bounding box center [157, 104] width 100 height 25
drag, startPoint x: 182, startPoint y: 103, endPoint x: 108, endPoint y: 107, distance: 73.4
click at [108, 107] on textarea "Acupuncture" at bounding box center [157, 104] width 100 height 25
click at [362, 97] on input "text" at bounding box center [376, 98] width 86 height 13
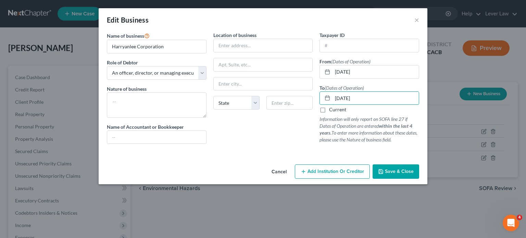
type input "10/01/2021"
click at [283, 172] on button "Cancel" at bounding box center [279, 172] width 26 height 14
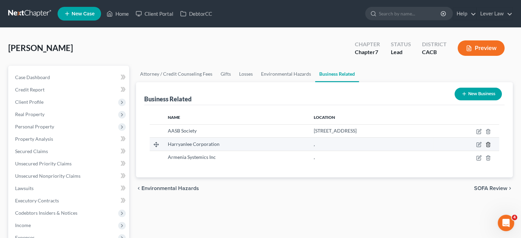
click at [486, 145] on icon "button" at bounding box center [487, 145] width 3 height 4
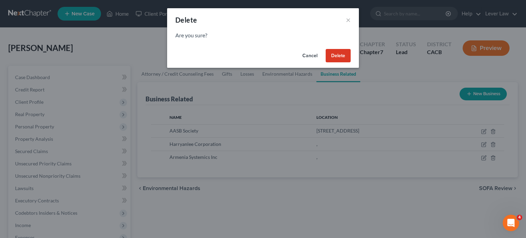
click at [343, 60] on button "Delete" at bounding box center [338, 56] width 25 height 14
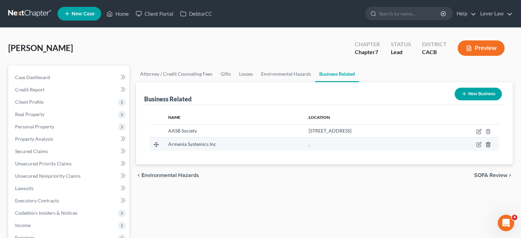
click at [489, 145] on icon "button" at bounding box center [487, 144] width 5 height 5
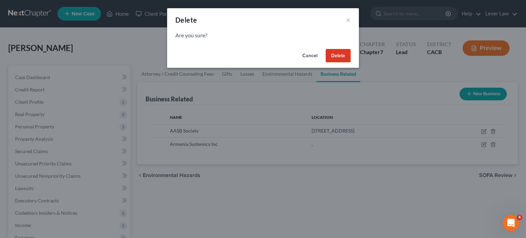
click at [340, 57] on button "Delete" at bounding box center [338, 56] width 25 height 14
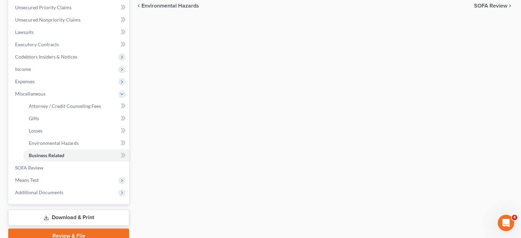
scroll to position [171, 0]
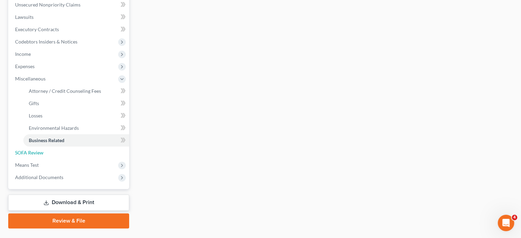
drag, startPoint x: 29, startPoint y: 156, endPoint x: 153, endPoint y: 133, distance: 125.4
click at [29, 156] on link "SOFA Review" at bounding box center [70, 153] width 120 height 12
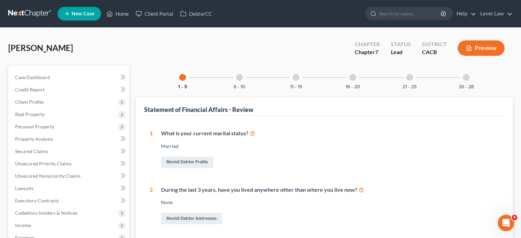
click at [239, 82] on div "6 - 10" at bounding box center [239, 77] width 23 height 23
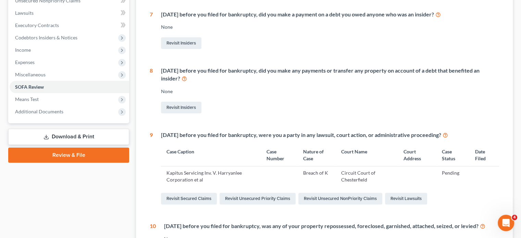
scroll to position [69, 0]
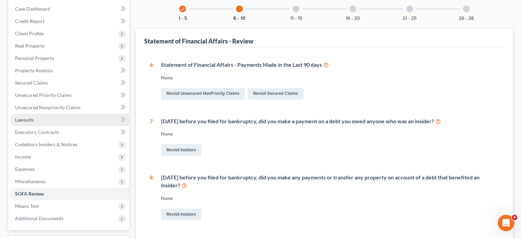
click at [39, 123] on link "Lawsuits" at bounding box center [70, 120] width 120 height 12
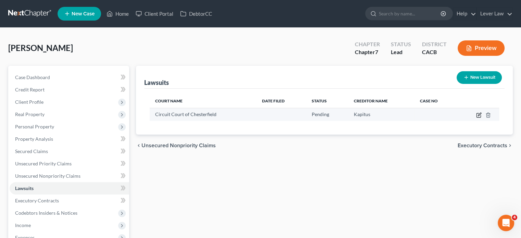
click at [478, 115] on icon "button" at bounding box center [479, 114] width 3 height 3
select select "0"
select select "4"
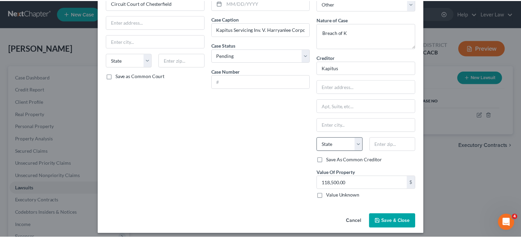
scroll to position [46, 0]
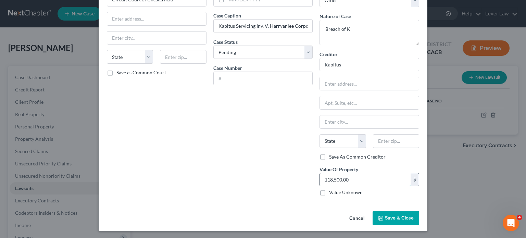
click at [358, 181] on input "118,500.00" at bounding box center [365, 179] width 91 height 13
click at [478, 205] on div "Edit Lawsuit × Court name * Circuit Court of Chesterfield State AL AK AR AZ CA …" at bounding box center [263, 119] width 526 height 238
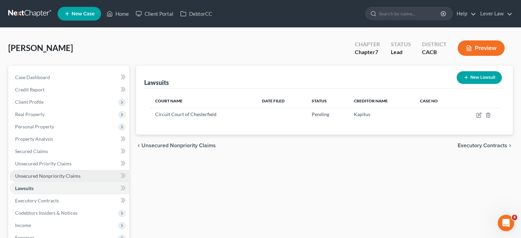
click at [21, 173] on span "Unsecured Nonpriority Claims" at bounding box center [47, 176] width 65 height 6
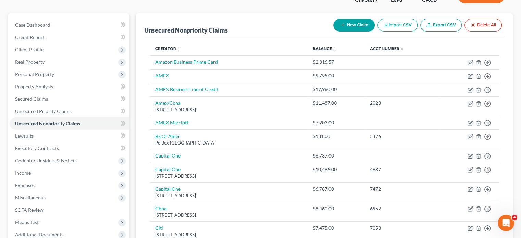
scroll to position [34, 0]
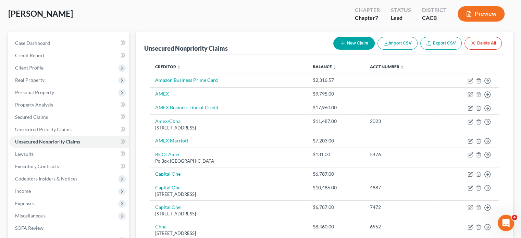
click at [361, 45] on button "New Claim" at bounding box center [353, 43] width 41 height 13
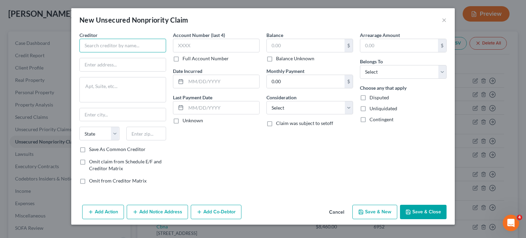
click at [123, 48] on input "text" at bounding box center [122, 46] width 87 height 14
click at [317, 49] on input "text" at bounding box center [306, 45] width 78 height 13
type input "Kapitus Servicing"
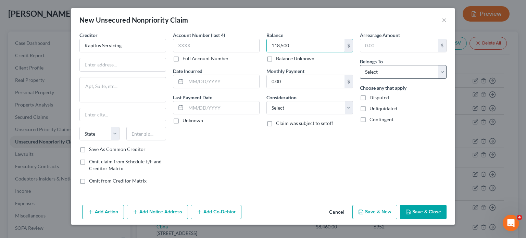
type input "118,500"
click at [410, 74] on select "Select Debtor 1 Only Debtor 2 Only Debtor 1 And Debtor 2 Only At Least One Of T…" at bounding box center [403, 72] width 87 height 14
select select "0"
click at [360, 65] on select "Select Debtor 1 Only Debtor 2 Only Debtor 1 And Debtor 2 Only At Least One Of T…" at bounding box center [403, 72] width 87 height 14
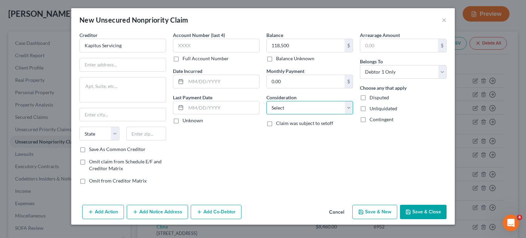
click at [323, 106] on select "Select Cable / Satellite Services Collection Agency Credit Card Debt Debt Couns…" at bounding box center [310, 108] width 87 height 14
select select "10"
click at [267, 101] on select "Select Cable / Satellite Services Collection Agency Credit Card Debt Debt Couns…" at bounding box center [310, 108] width 87 height 14
click at [435, 213] on button "Save & Close" at bounding box center [423, 212] width 47 height 14
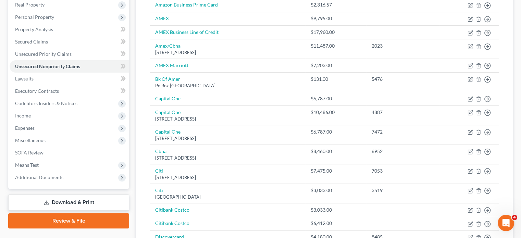
scroll to position [101, 0]
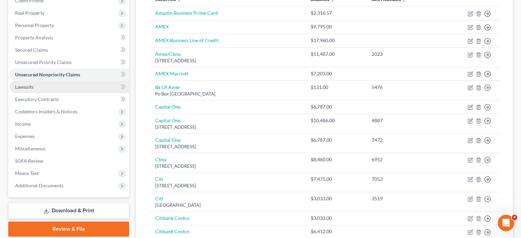
drag, startPoint x: 24, startPoint y: 87, endPoint x: 70, endPoint y: 86, distance: 45.9
click at [24, 86] on span "Lawsuits" at bounding box center [24, 87] width 18 height 6
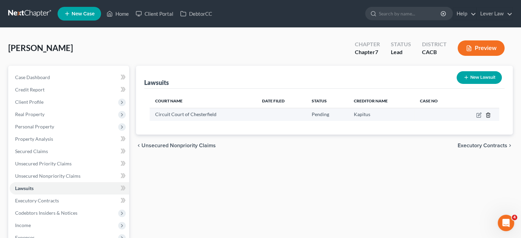
click at [490, 113] on icon "button" at bounding box center [487, 114] width 5 height 5
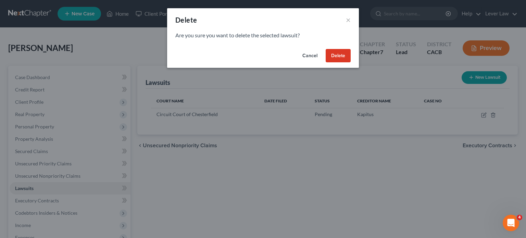
click at [344, 59] on button "Delete" at bounding box center [338, 56] width 25 height 14
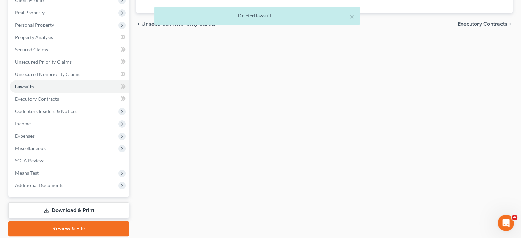
scroll to position [103, 0]
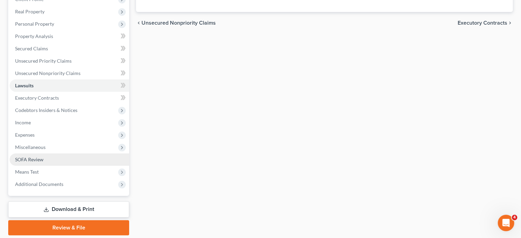
click at [30, 160] on span "SOFA Review" at bounding box center [29, 160] width 28 height 6
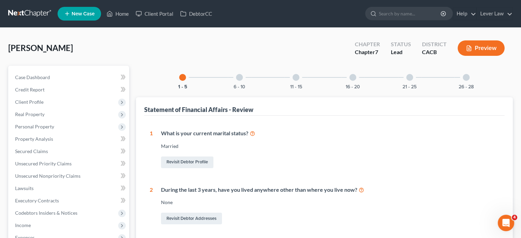
scroll to position [34, 0]
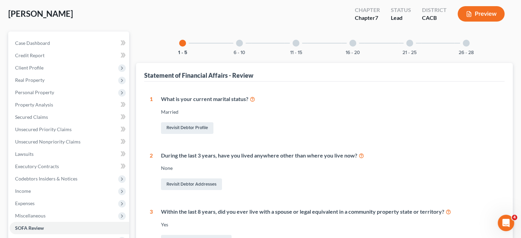
click at [234, 44] on div "6 - 10" at bounding box center [239, 43] width 23 height 23
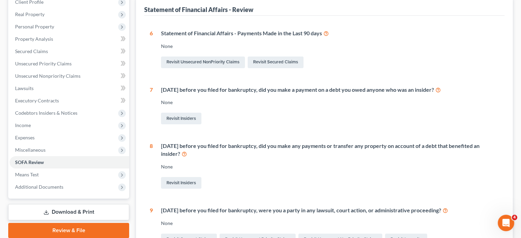
scroll to position [0, 0]
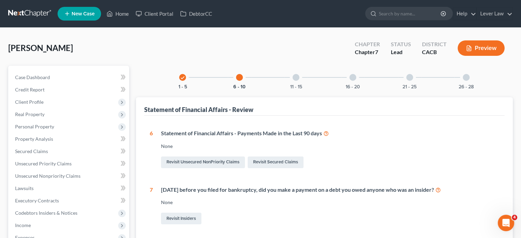
click at [300, 82] on div "11 - 15" at bounding box center [295, 77] width 23 height 23
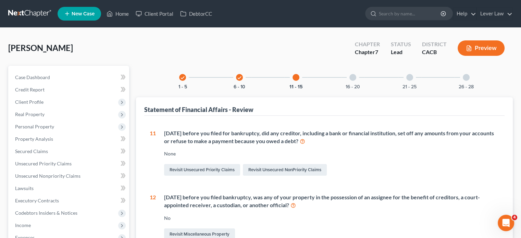
click at [363, 76] on div "16 - 20" at bounding box center [352, 77] width 23 height 23
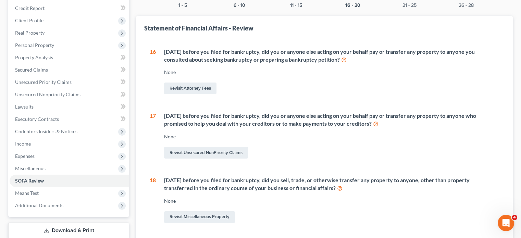
scroll to position [63, 0]
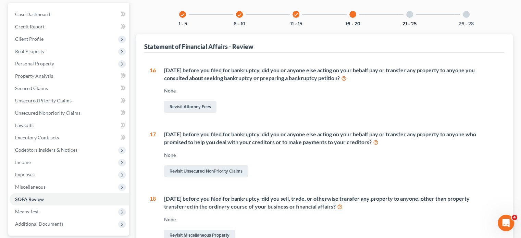
drag, startPoint x: 405, startPoint y: 14, endPoint x: 404, endPoint y: 25, distance: 11.4
click at [405, 14] on div "21 - 25" at bounding box center [409, 14] width 23 height 23
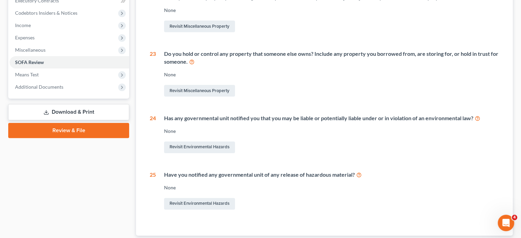
scroll to position [0, 0]
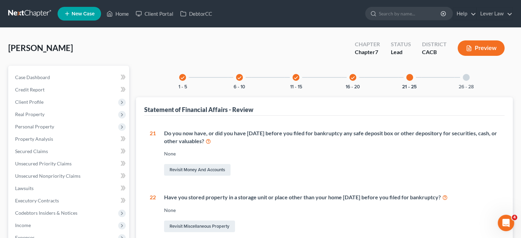
click at [470, 76] on div "26 - 28" at bounding box center [466, 77] width 23 height 23
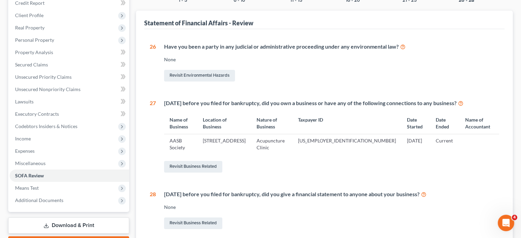
scroll to position [103, 0]
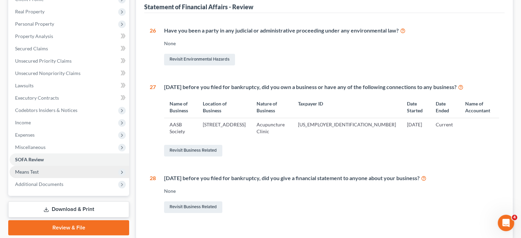
click at [42, 173] on span "Means Test" at bounding box center [70, 172] width 120 height 12
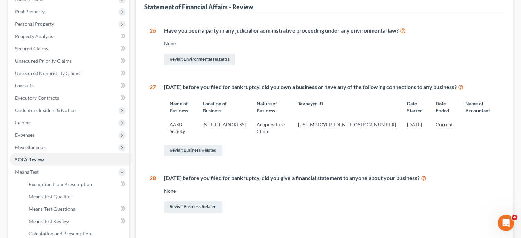
click at [422, 159] on div "26 Have you been a party in any judicial or administrative proceeding under any…" at bounding box center [324, 121] width 349 height 188
drag, startPoint x: 37, startPoint y: 130, endPoint x: 64, endPoint y: 131, distance: 27.4
click at [37, 130] on span "Expenses" at bounding box center [70, 135] width 120 height 12
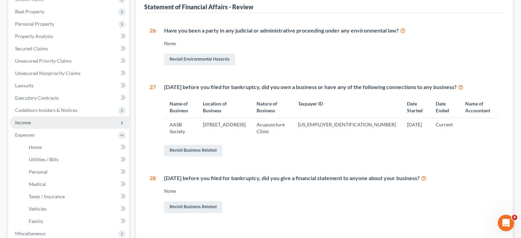
click at [46, 123] on span "Income" at bounding box center [70, 122] width 120 height 12
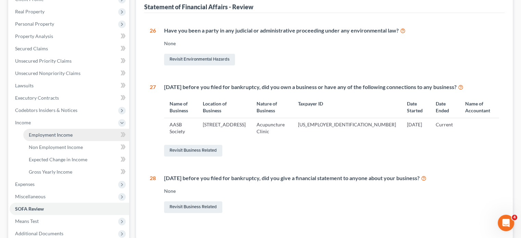
click at [88, 131] on link "Employment Income" at bounding box center [76, 135] width 106 height 12
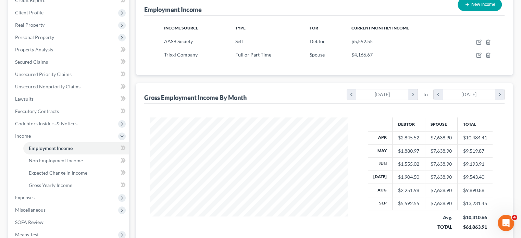
scroll to position [137, 0]
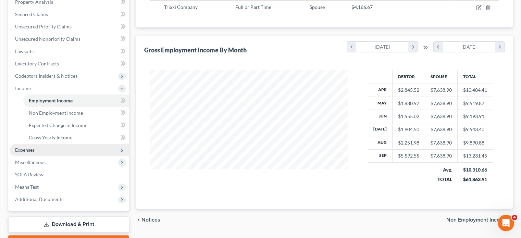
click at [46, 153] on span "Expenses" at bounding box center [70, 150] width 120 height 12
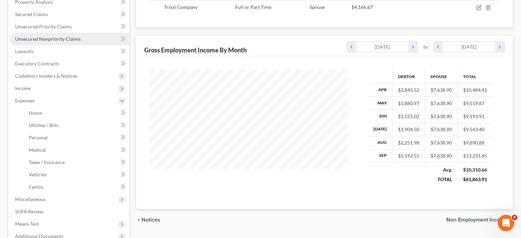
click at [57, 36] on span "Unsecured Nonpriority Claims" at bounding box center [47, 39] width 65 height 6
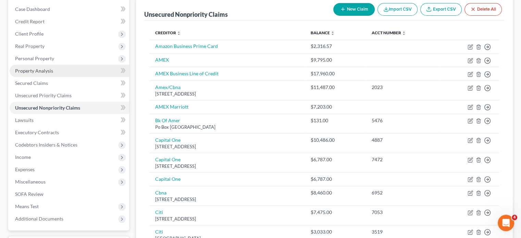
scroll to position [67, 0]
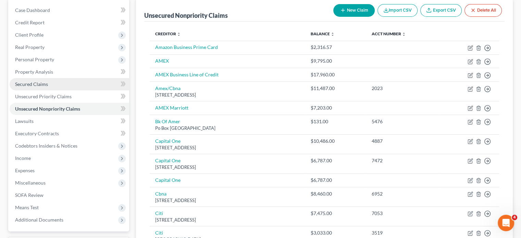
click at [44, 81] on link "Secured Claims" at bounding box center [70, 84] width 120 height 12
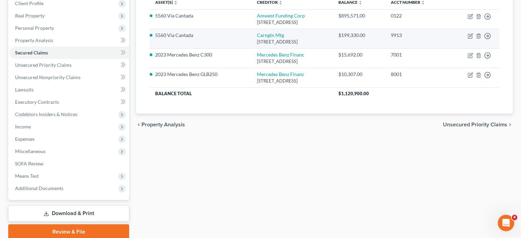
scroll to position [103, 0]
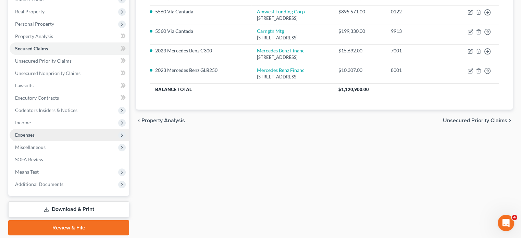
click at [27, 132] on span "Expenses" at bounding box center [25, 135] width 20 height 6
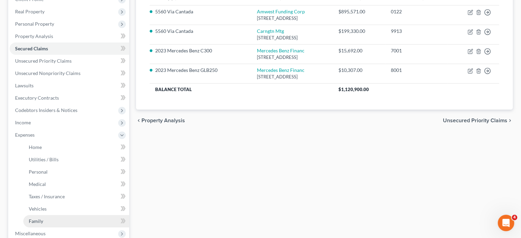
click at [48, 222] on link "Family" at bounding box center [76, 221] width 106 height 12
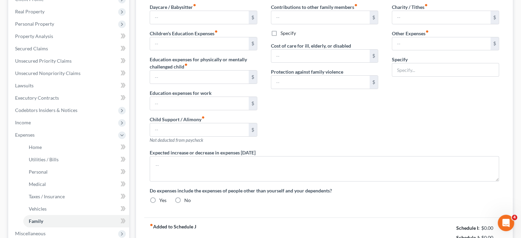
scroll to position [96, 0]
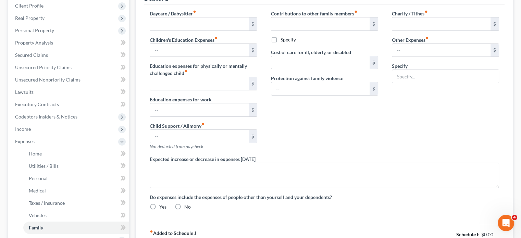
type input "0.00"
type input "100.00"
type input "0.00"
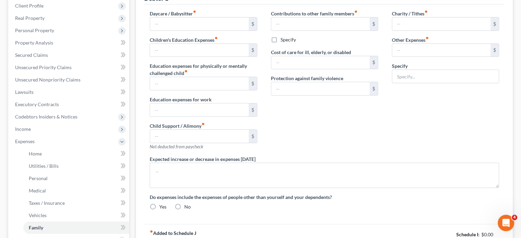
type input "0.00"
type input "25.00"
type input "550.00"
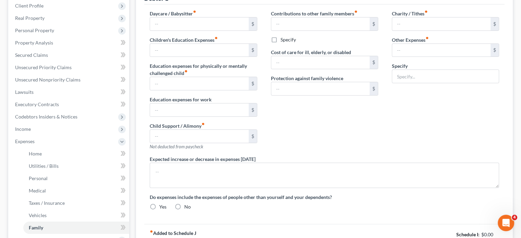
type input "Business operating expense"
radio input "true"
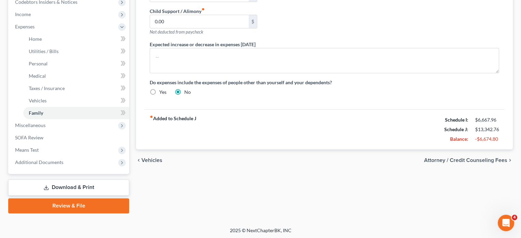
scroll to position [212, 0]
click at [64, 186] on link "Download & Print" at bounding box center [68, 187] width 121 height 16
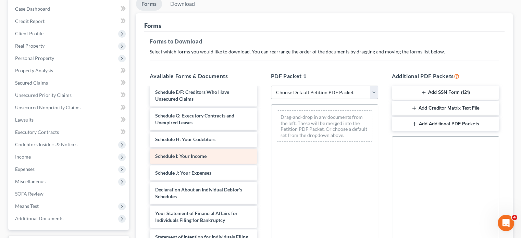
scroll to position [105, 0]
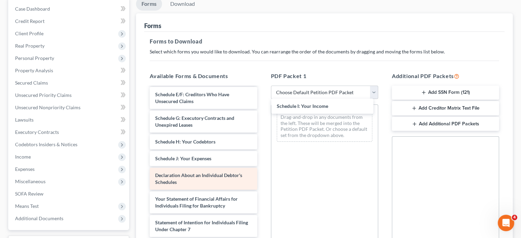
drag, startPoint x: 207, startPoint y: 160, endPoint x: 210, endPoint y: 170, distance: 10.6
click at [262, 110] on div "Schedule I: Your Income Voluntary Petition for Individuals Filing for Bankruptc…" at bounding box center [203, 167] width 118 height 369
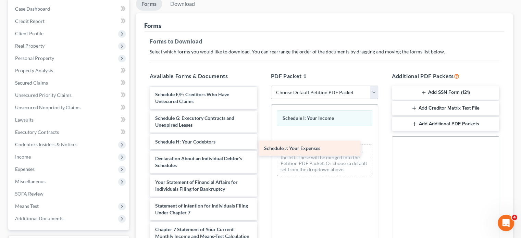
drag, startPoint x: 190, startPoint y: 161, endPoint x: 295, endPoint y: 152, distance: 105.2
click at [262, 152] on div "Schedule J: Your Expenses Voluntary Petition for Individuals Filing for Bankrup…" at bounding box center [203, 159] width 118 height 352
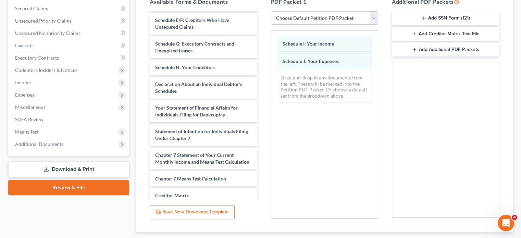
scroll to position [184, 0]
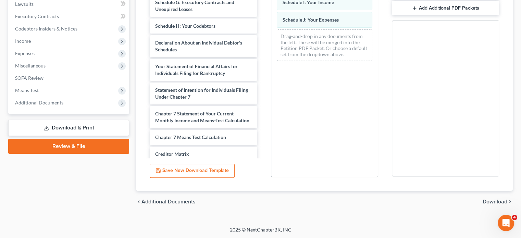
click at [495, 203] on span "Download" at bounding box center [495, 201] width 25 height 5
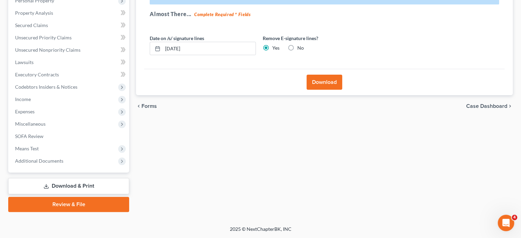
scroll to position [125, 0]
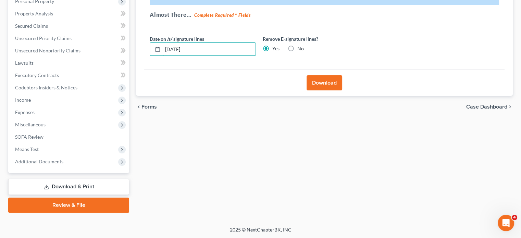
drag, startPoint x: 214, startPoint y: 51, endPoint x: 133, endPoint y: 55, distance: 82.0
click at [137, 55] on div "Download Effective 12/1/17 your court no longer accepts electronic signatures o…" at bounding box center [324, 26] width 377 height 140
drag, startPoint x: 333, startPoint y: 84, endPoint x: 327, endPoint y: 87, distance: 6.2
click at [332, 84] on button "Download" at bounding box center [325, 82] width 36 height 15
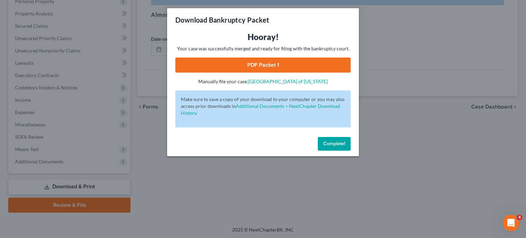
click at [294, 63] on link "PDF Packet 1" at bounding box center [262, 65] width 175 height 15
click at [343, 147] on button "Complete!" at bounding box center [334, 144] width 33 height 14
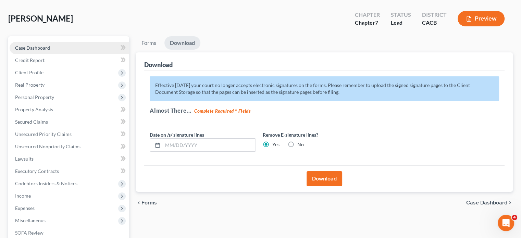
scroll to position [0, 0]
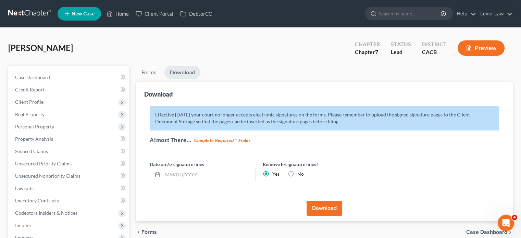
click at [21, 11] on link at bounding box center [30, 14] width 44 height 12
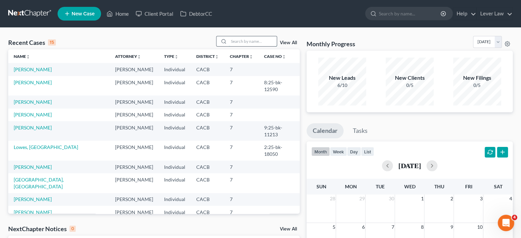
click at [231, 41] on input "search" at bounding box center [253, 41] width 48 height 10
type input "[PERSON_NAME]"
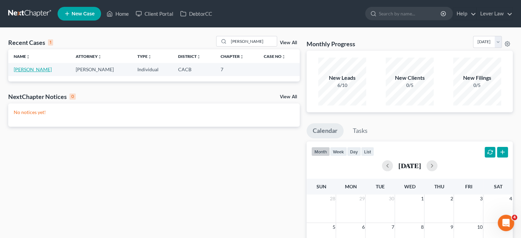
click at [40, 70] on link "[PERSON_NAME]" at bounding box center [33, 69] width 38 height 6
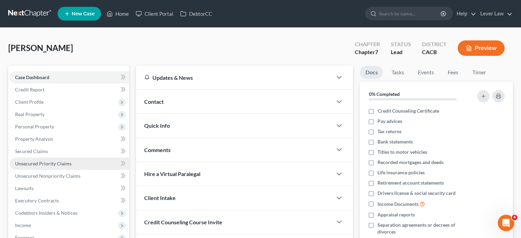
click at [49, 163] on span "Unsecured Priority Claims" at bounding box center [43, 164] width 57 height 6
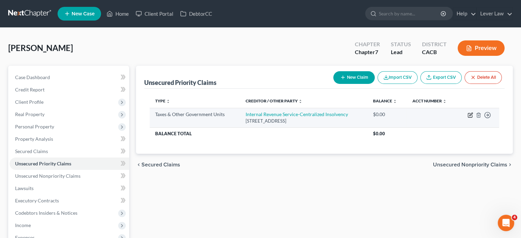
click at [469, 115] on icon "button" at bounding box center [470, 114] width 3 height 3
select select "0"
select select "39"
select select "0"
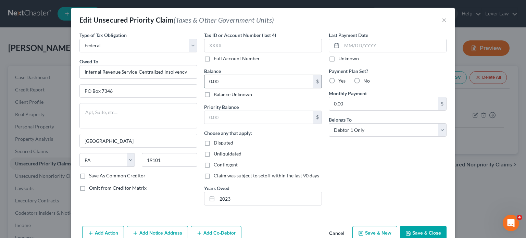
click at [242, 80] on input "0.00" at bounding box center [259, 81] width 109 height 13
type input "4,600"
click at [422, 231] on button "Save & Close" at bounding box center [423, 233] width 47 height 14
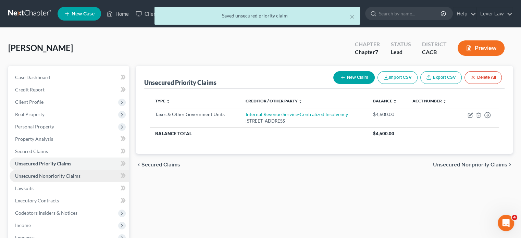
click at [50, 174] on span "Unsecured Nonpriority Claims" at bounding box center [47, 176] width 65 height 6
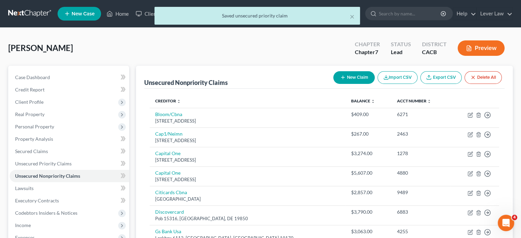
click at [351, 78] on button "New Claim" at bounding box center [353, 77] width 41 height 13
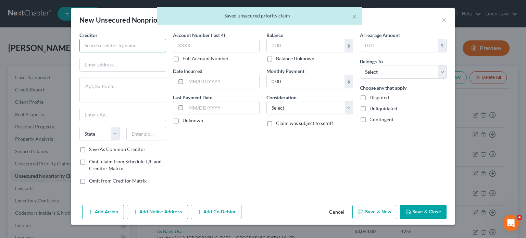
click at [127, 51] on input "text" at bounding box center [122, 46] width 87 height 14
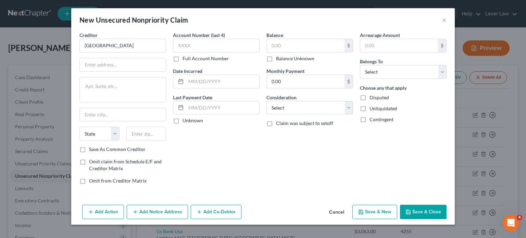
type input "[GEOGRAPHIC_DATA]"
click at [113, 65] on input "text" at bounding box center [123, 64] width 86 height 13
type input "PO Box 748260"
click at [154, 138] on input "text" at bounding box center [146, 134] width 40 height 14
type input "90014"
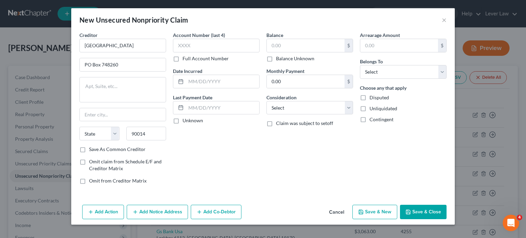
type input "[GEOGRAPHIC_DATA]"
select select "4"
drag, startPoint x: 118, startPoint y: 36, endPoint x: 117, endPoint y: 17, distance: 18.9
click at [118, 22] on div "New Unsecured Nonpriority Claim × Creditor * [GEOGRAPHIC_DATA] [US_STATE][GEOGR…" at bounding box center [263, 116] width 384 height 216
type input "UCLA Health"
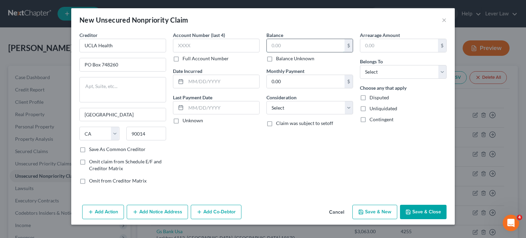
click at [298, 46] on input "text" at bounding box center [306, 45] width 78 height 13
click at [307, 52] on input "text" at bounding box center [306, 45] width 78 height 13
type input "800"
click at [319, 116] on div "Balance 800.00 $ Balance Unknown Balance Undetermined 800 $ Balance Unknown Mon…" at bounding box center [310, 111] width 94 height 158
drag, startPoint x: 319, startPoint y: 110, endPoint x: 313, endPoint y: 115, distance: 7.5
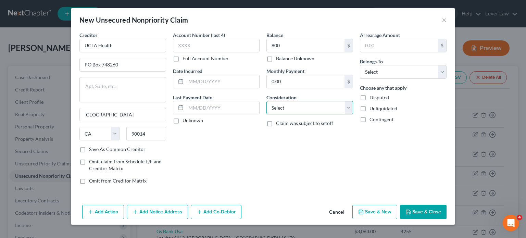
click at [319, 111] on select "Select Cable / Satellite Services Collection Agency Credit Card Debt Debt Couns…" at bounding box center [310, 108] width 87 height 14
select select "9"
click at [267, 101] on select "Select Cable / Satellite Services Collection Agency Credit Card Debt Debt Couns…" at bounding box center [310, 108] width 87 height 14
drag, startPoint x: 399, startPoint y: 73, endPoint x: 399, endPoint y: 77, distance: 4.1
click at [399, 73] on select "Select Debtor 1 Only Debtor 2 Only Debtor 1 And Debtor 2 Only At Least One Of T…" at bounding box center [403, 72] width 87 height 14
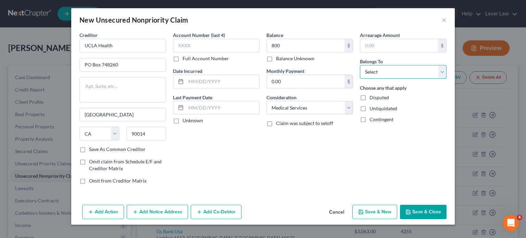
select select "0"
click at [360, 65] on select "Select Debtor 1 Only Debtor 2 Only Debtor 1 And Debtor 2 Only At Least One Of T…" at bounding box center [403, 72] width 87 height 14
click at [423, 213] on button "Save & Close" at bounding box center [423, 212] width 47 height 14
